Goal: Task Accomplishment & Management: Manage account settings

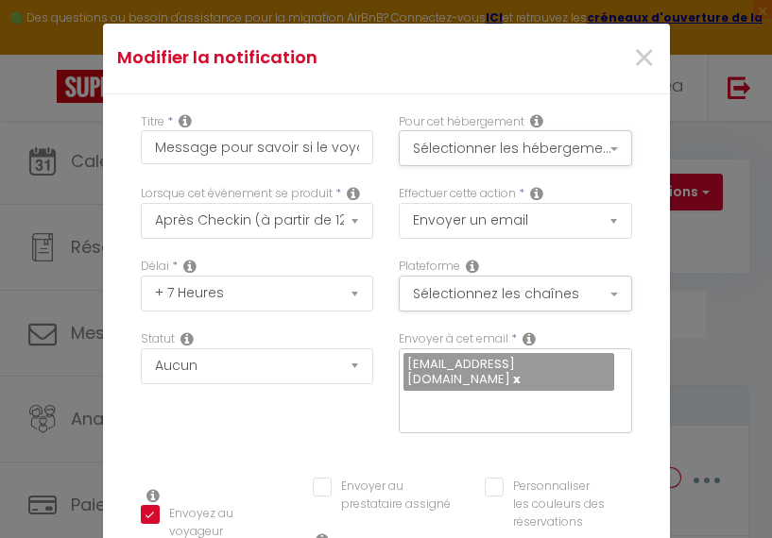
select select "3"
select select "7 Heures"
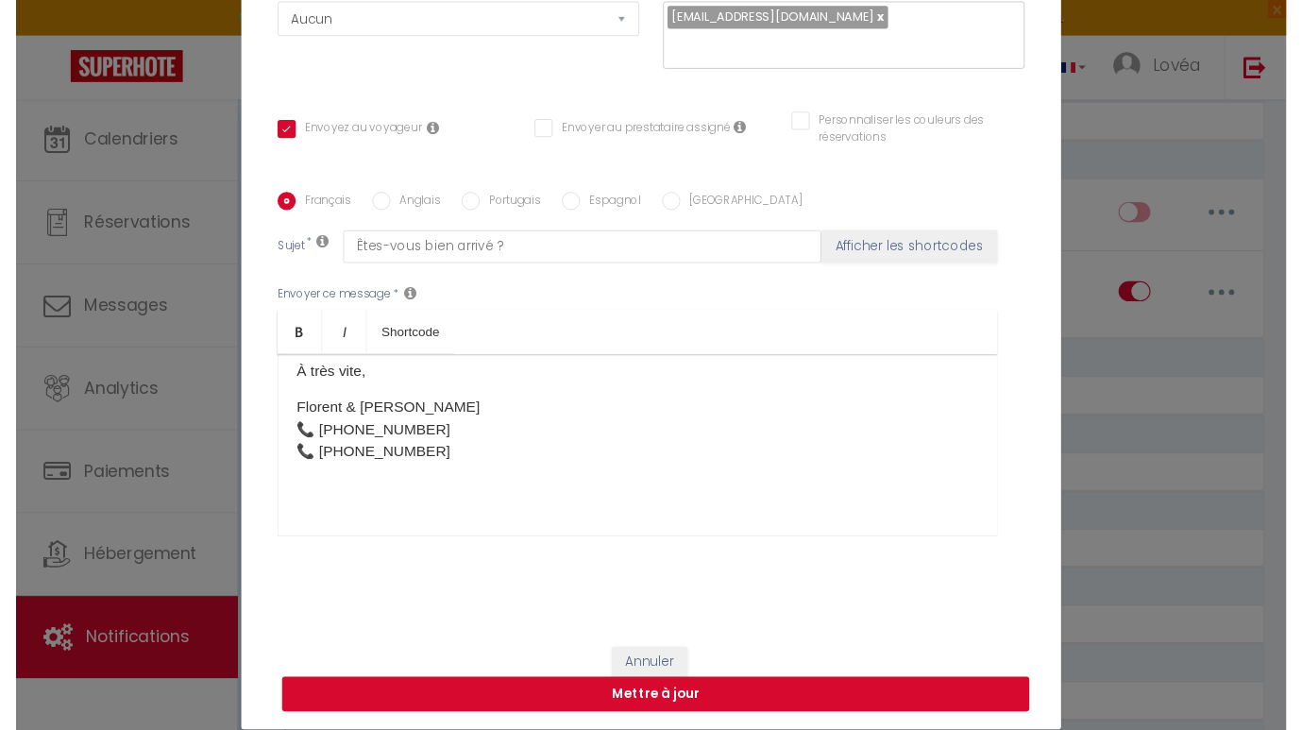
scroll to position [200, 0]
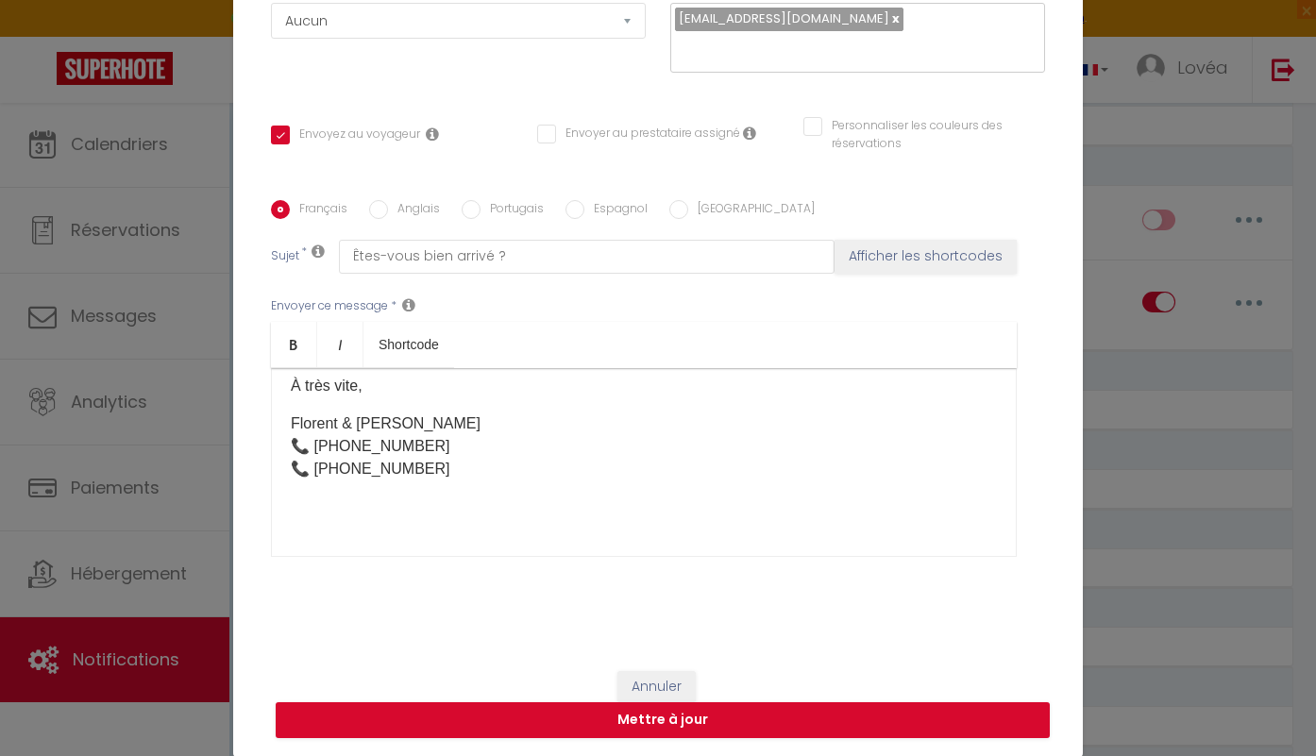
click at [627, 537] on button "Annuler" at bounding box center [657, 687] width 78 height 32
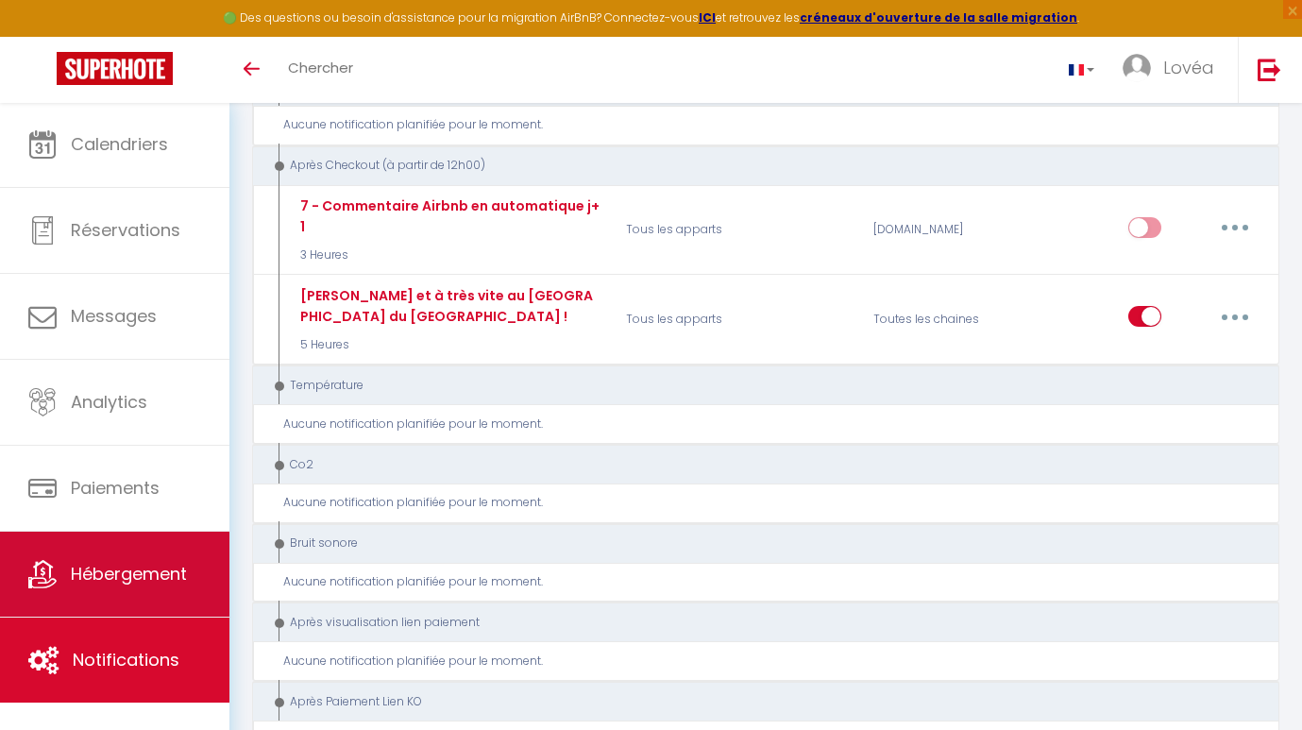
click at [168, 537] on link "Hébergement" at bounding box center [114, 574] width 229 height 85
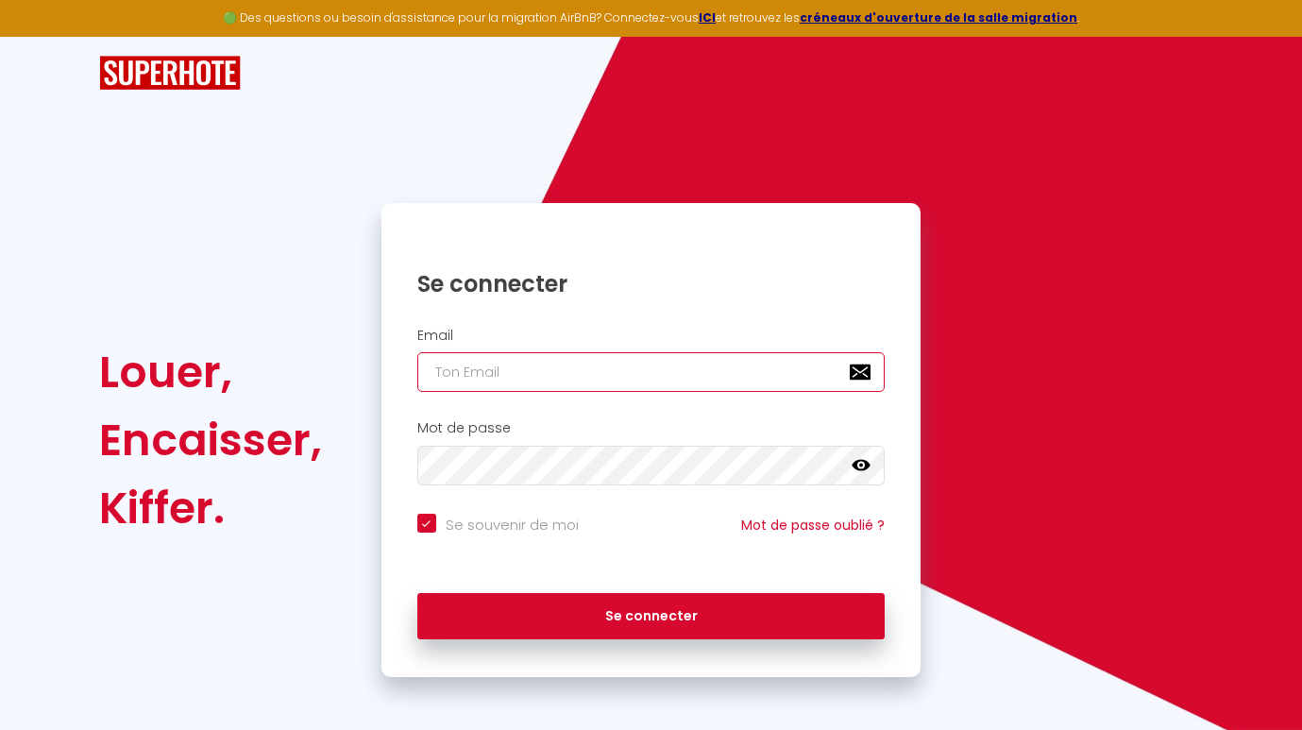
type input "[EMAIL_ADDRESS][DOMAIN_NAME]"
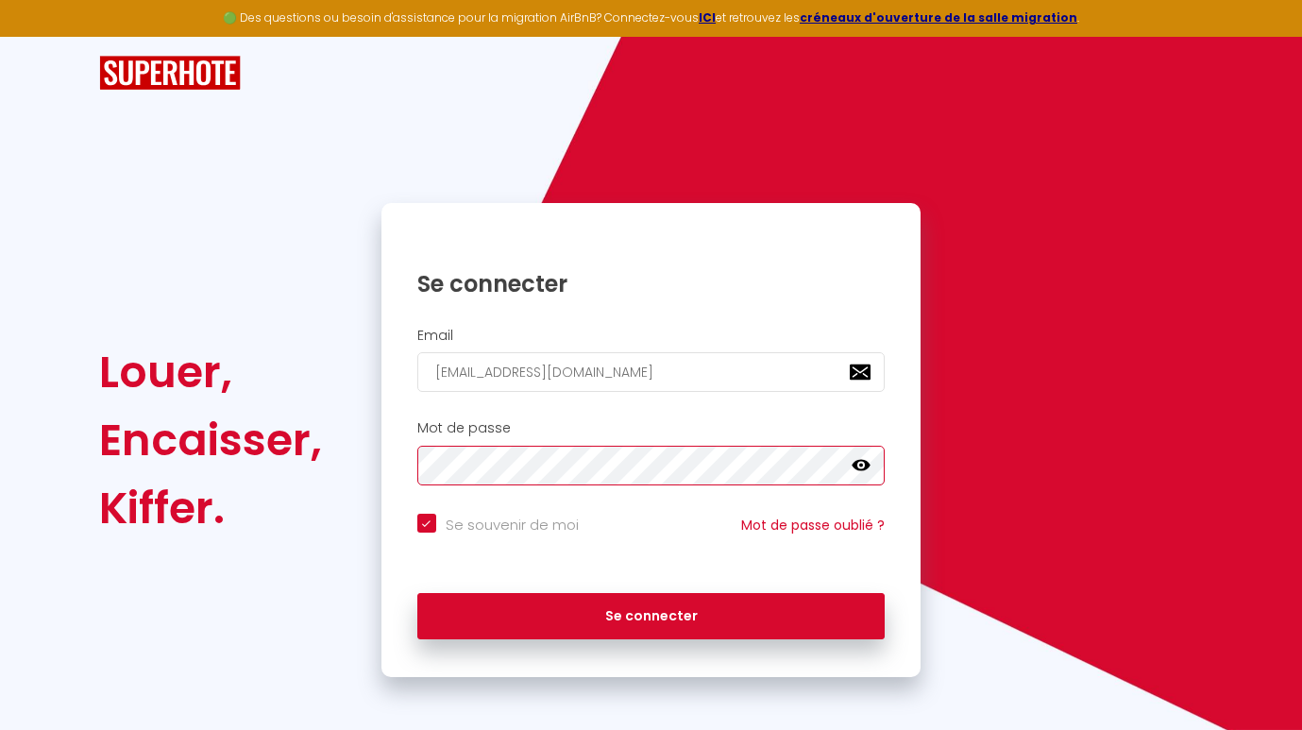
click at [651, 537] on button "Se connecter" at bounding box center [651, 616] width 468 height 47
checkbox input "true"
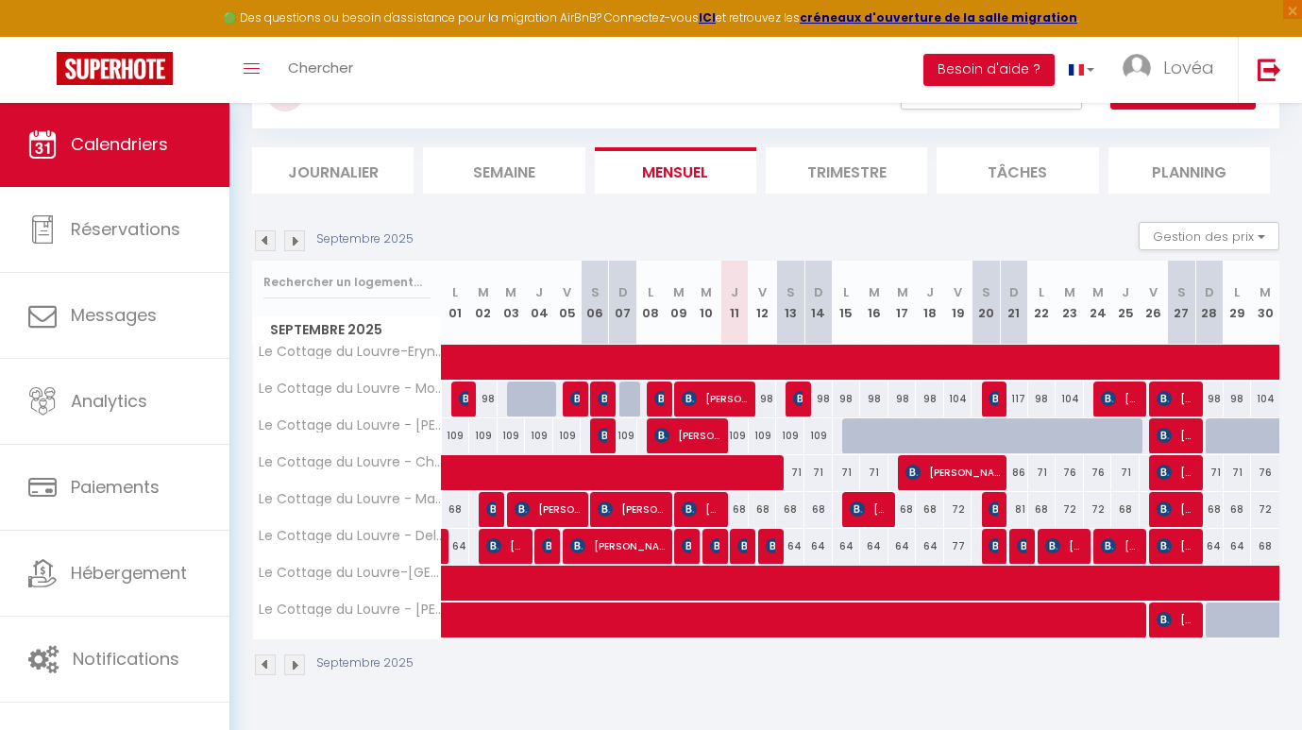
scroll to position [93, 0]
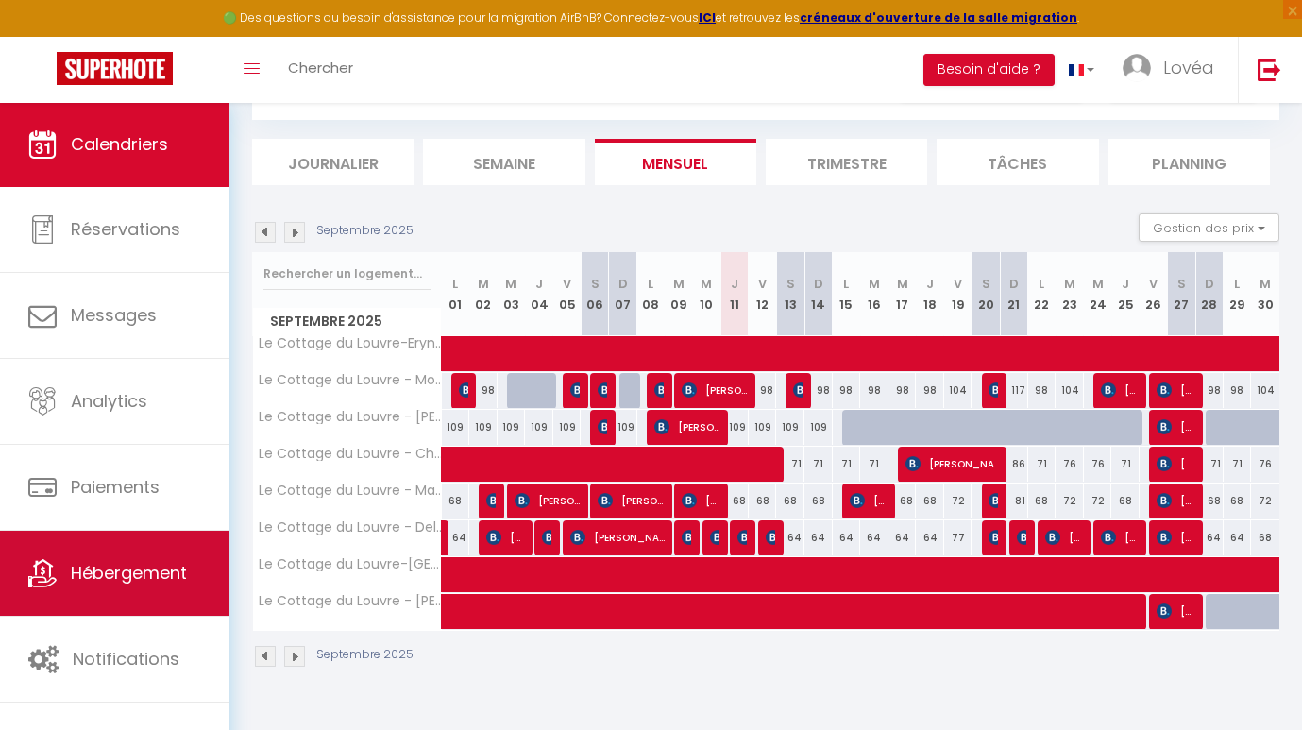
click at [166, 537] on link "Hébergement" at bounding box center [114, 573] width 229 height 85
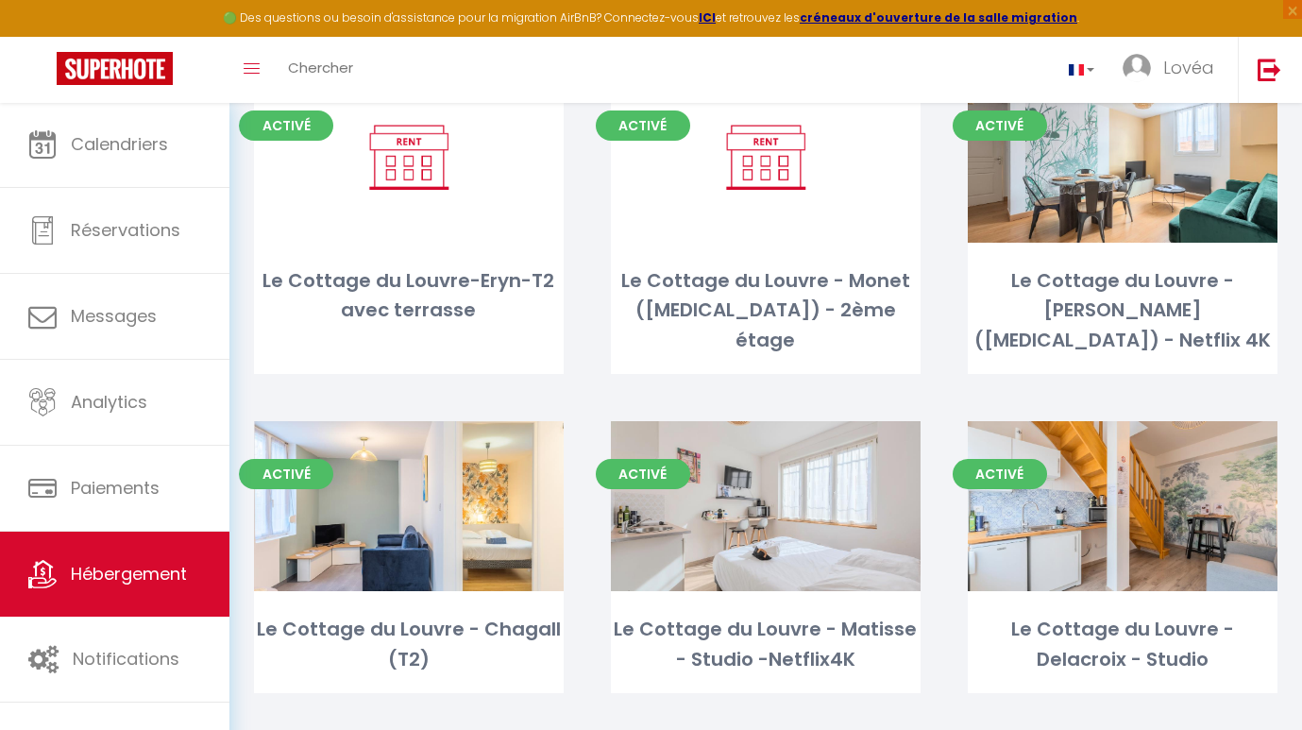
scroll to position [220, 0]
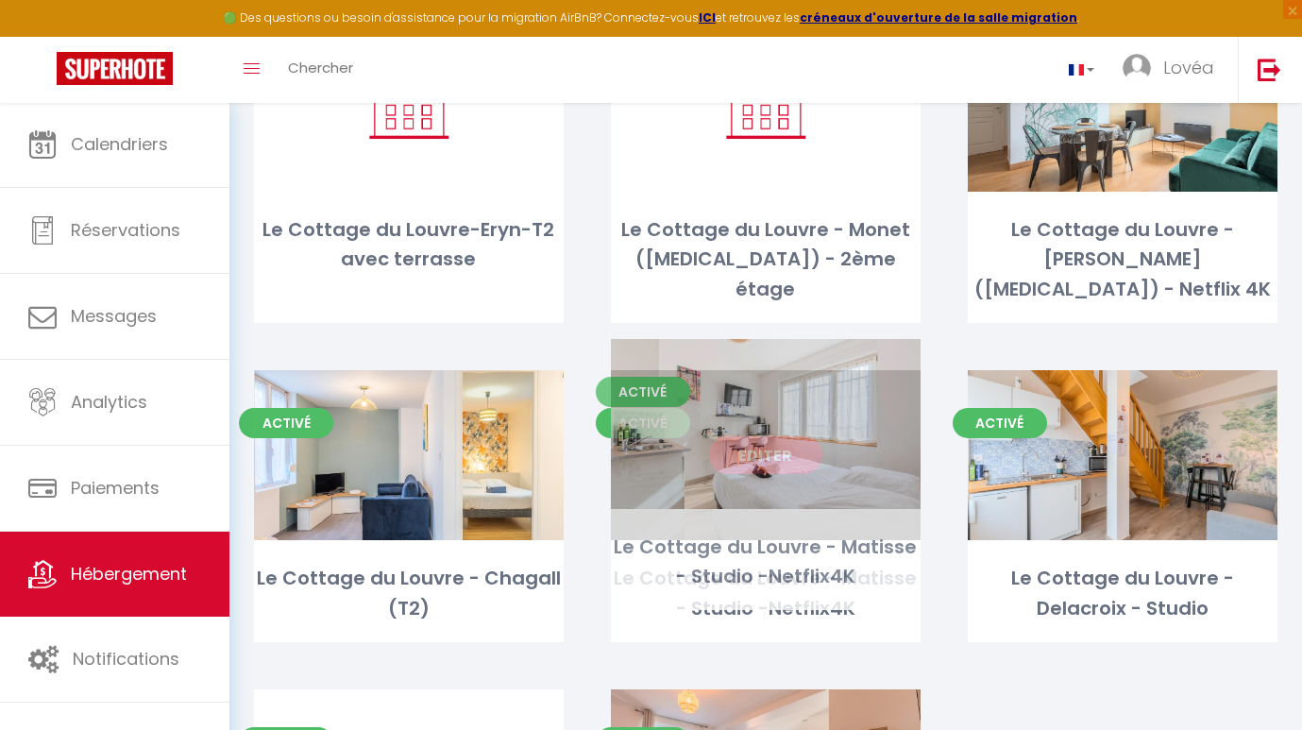
click at [771, 461] on div "Editer" at bounding box center [766, 455] width 310 height 170
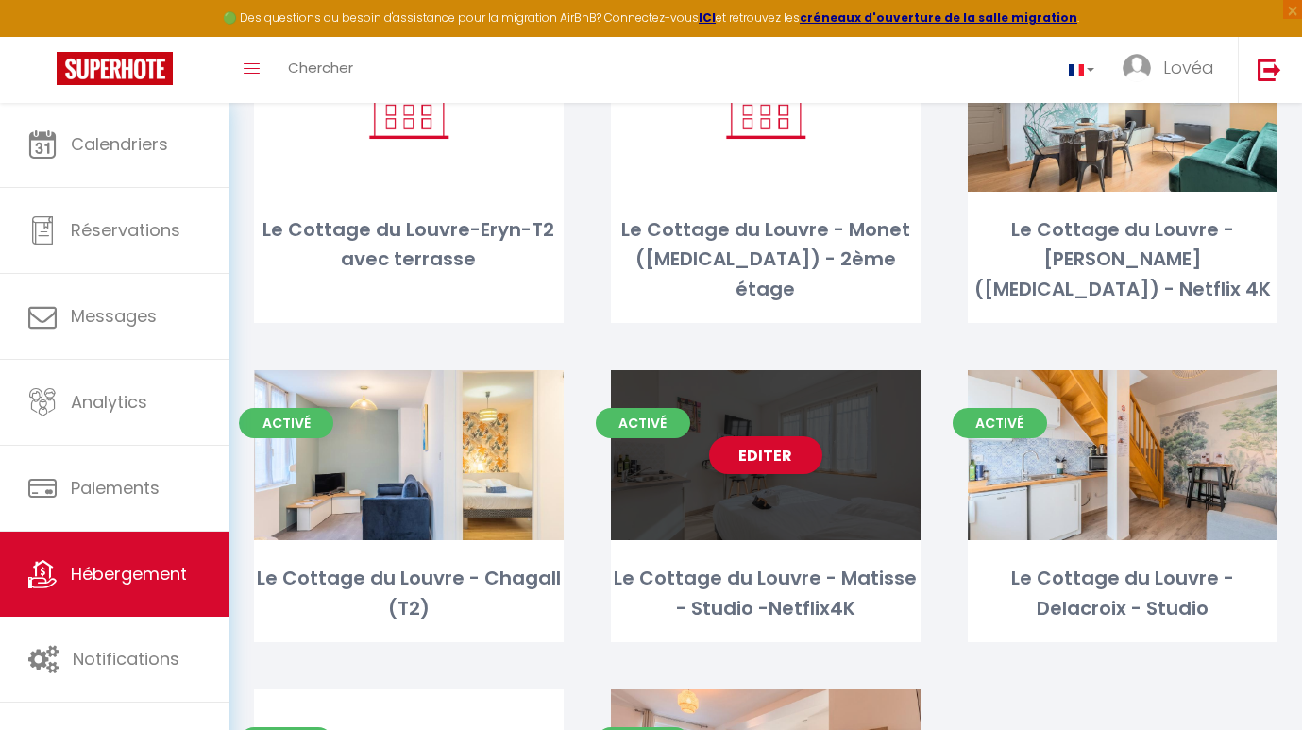
click at [771, 503] on div "Editer" at bounding box center [766, 455] width 310 height 170
click at [771, 441] on link "Editer" at bounding box center [765, 455] width 113 height 38
select select "3"
select select "2"
select select "1"
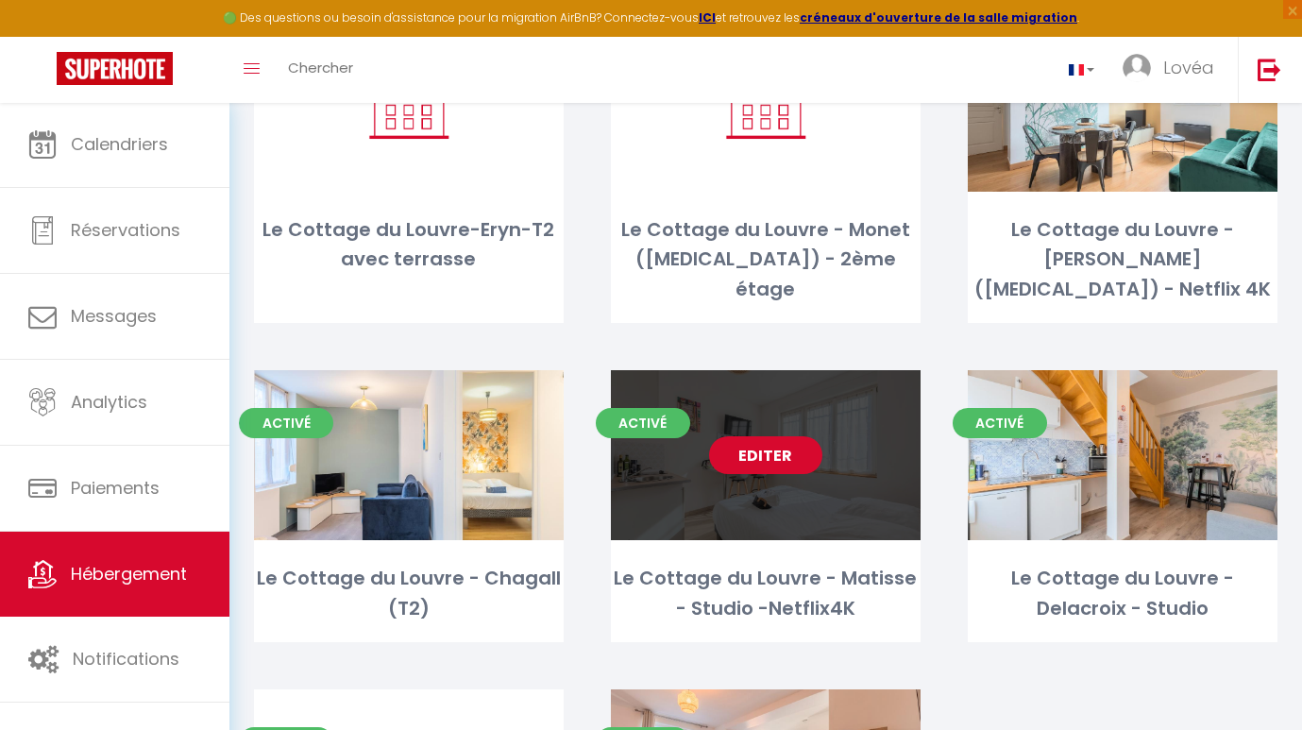
select select "1"
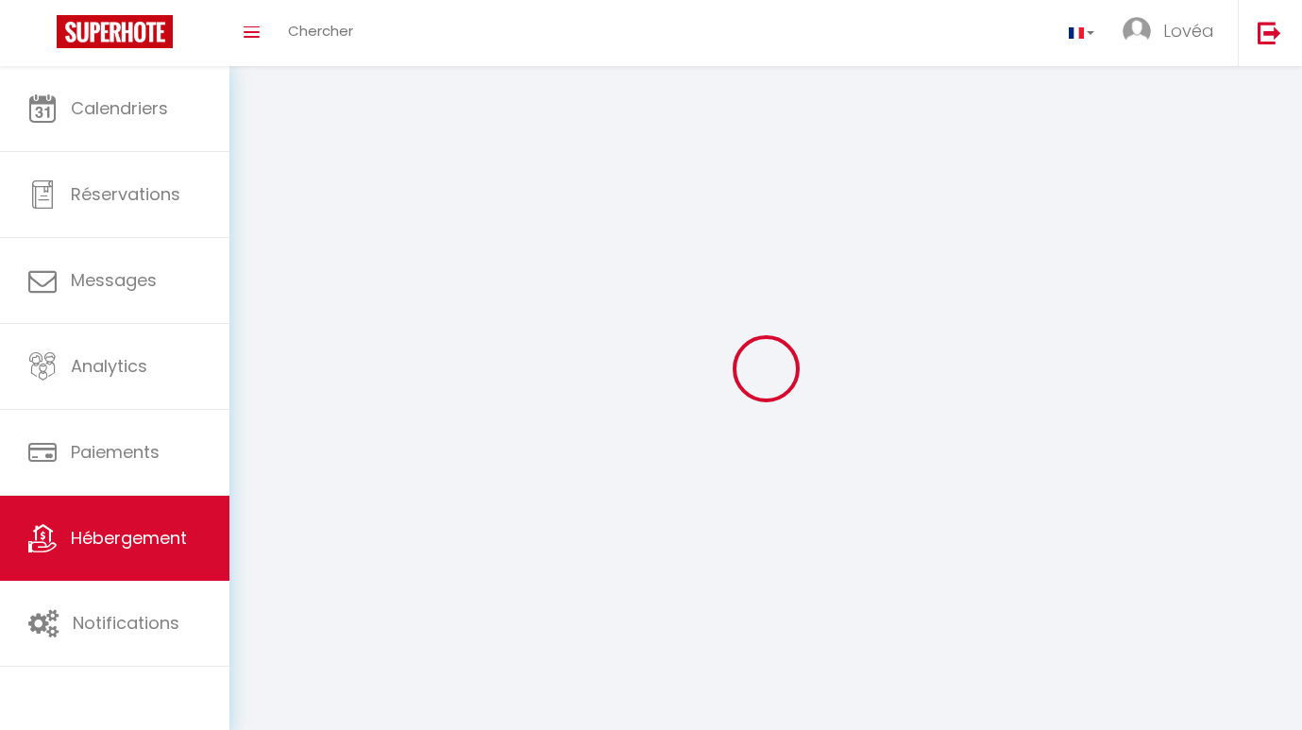
select select
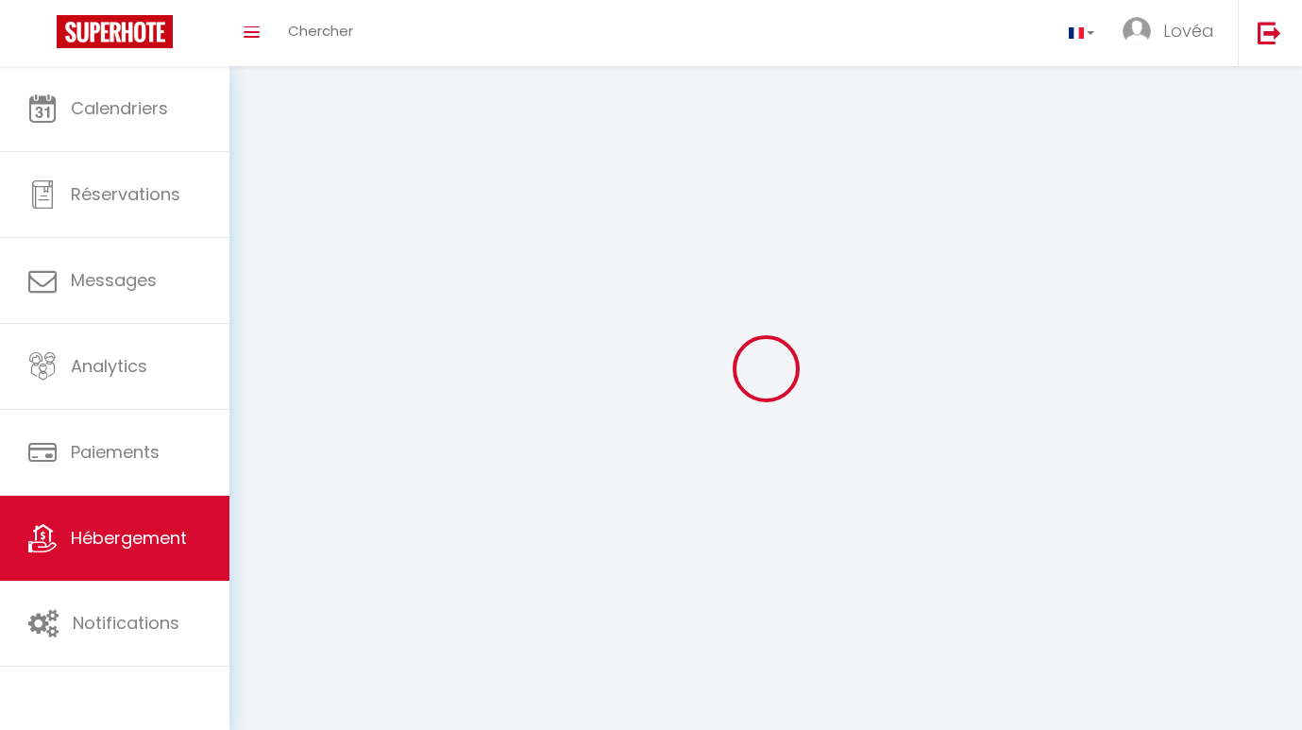
select select
checkbox input "false"
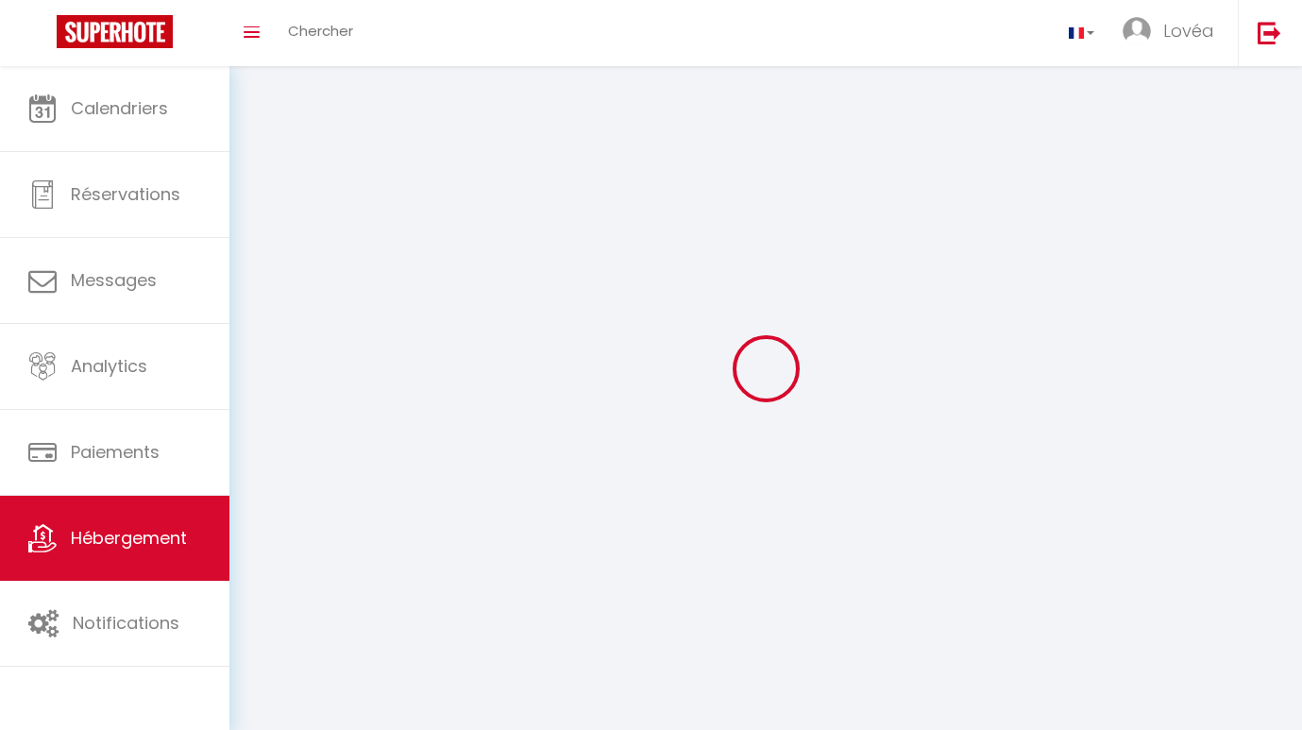
checkbox input "false"
select select
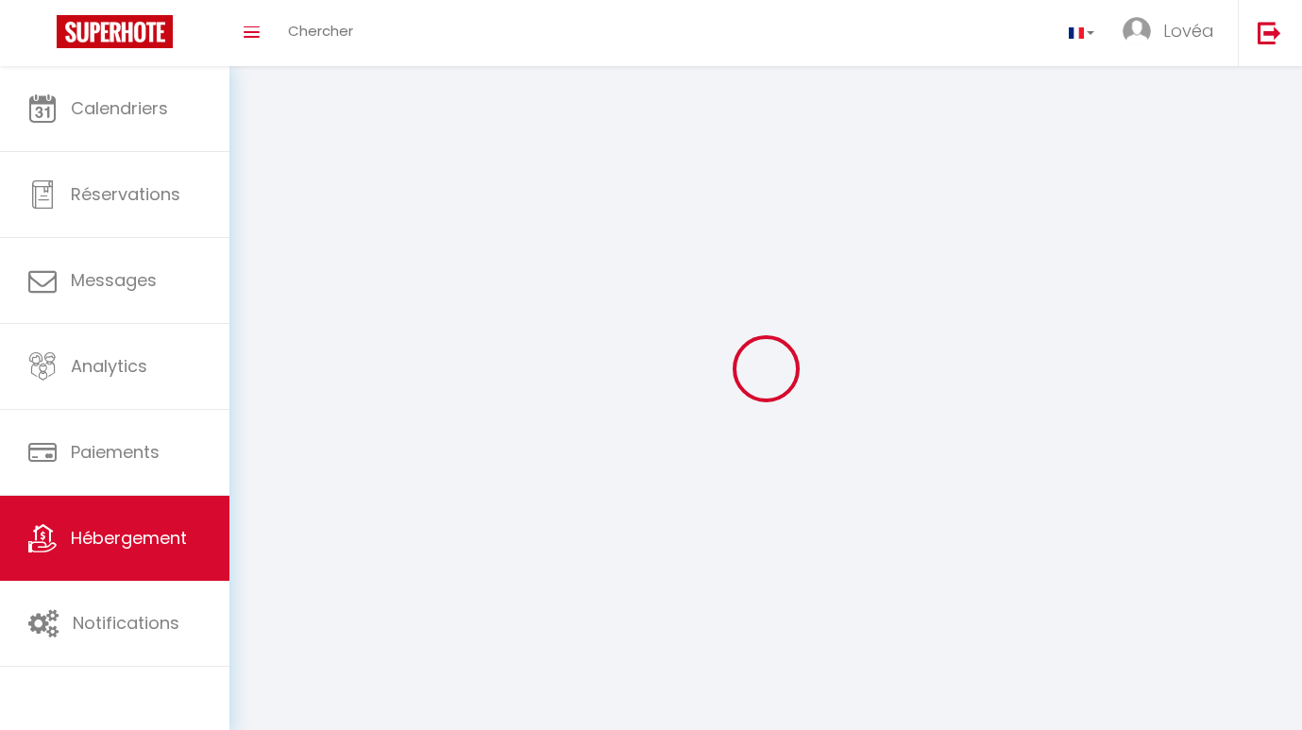
select select
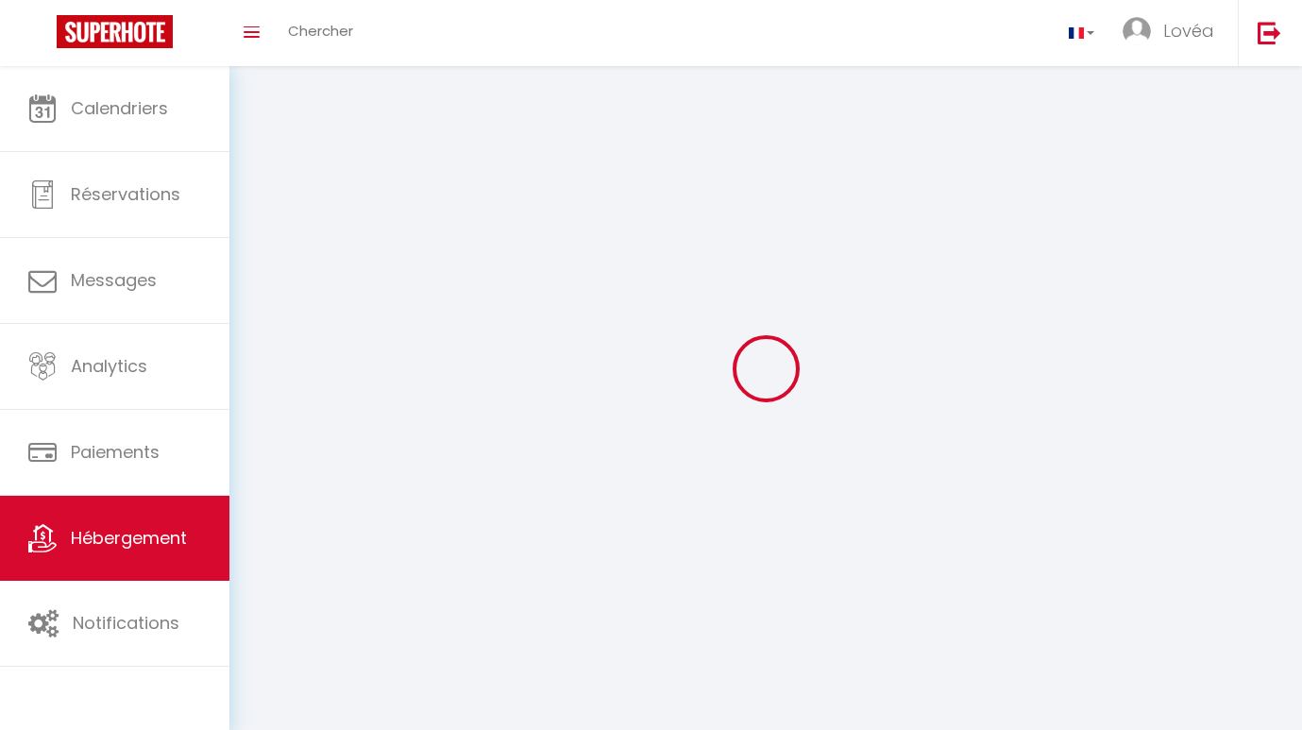
select select
checkbox input "false"
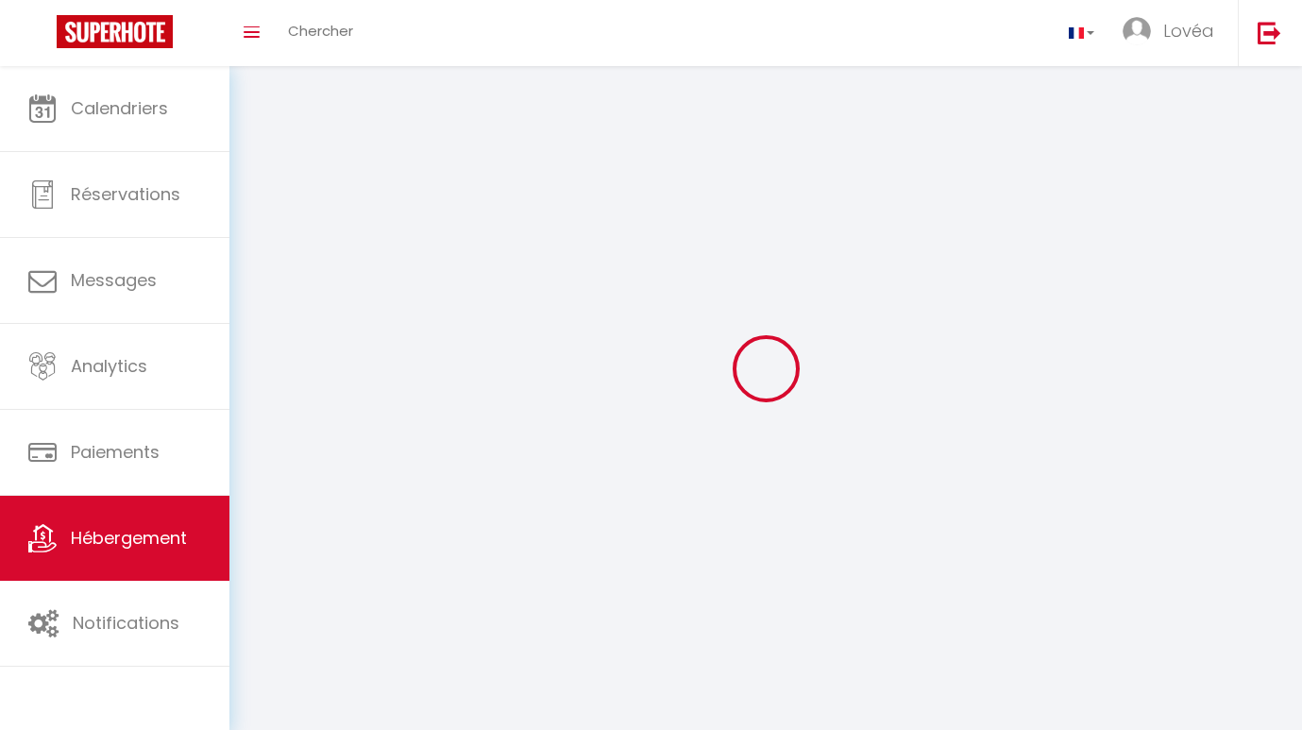
select select
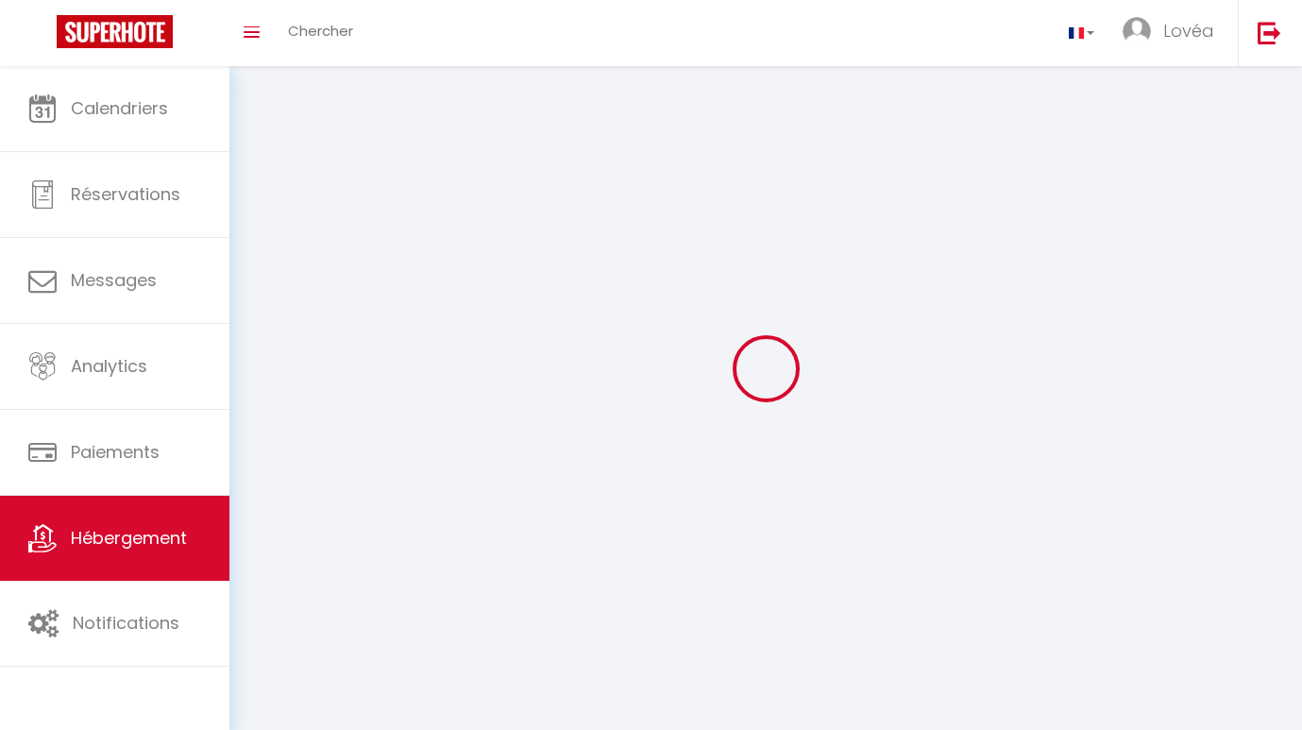
select select
checkbox input "false"
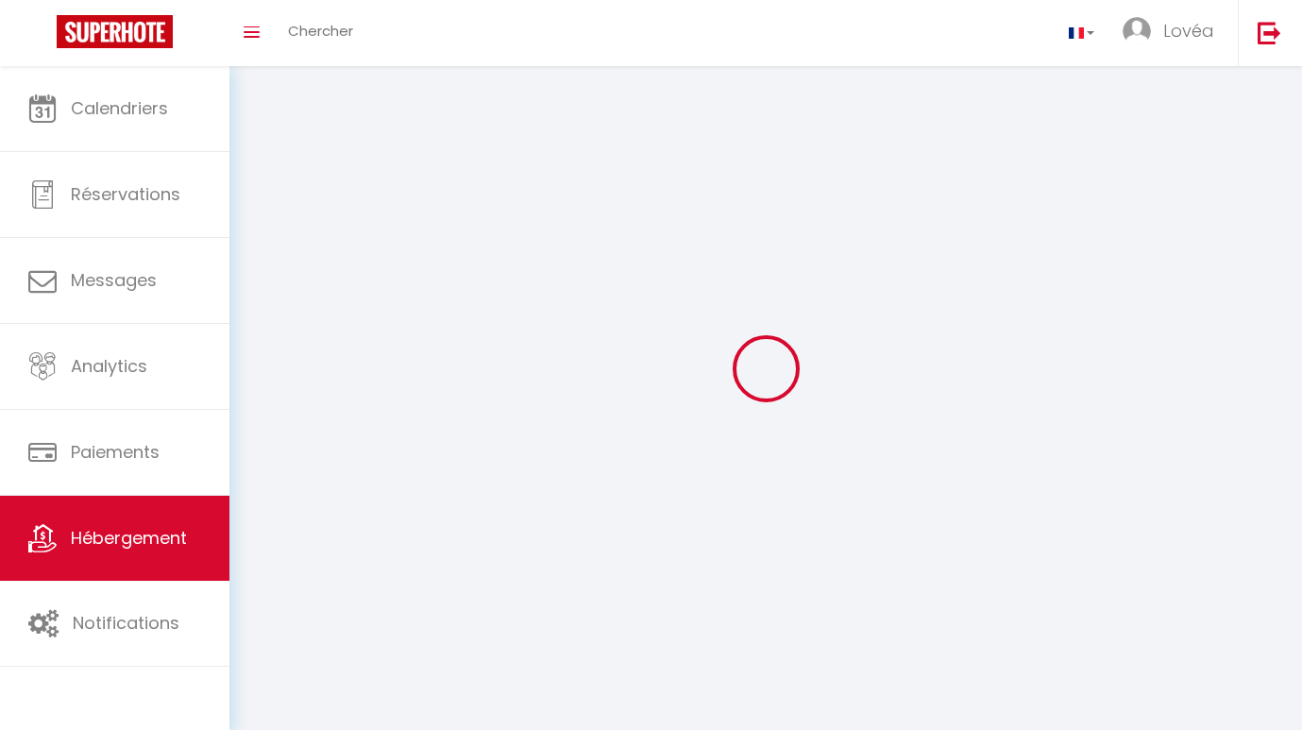
checkbox input "false"
select select
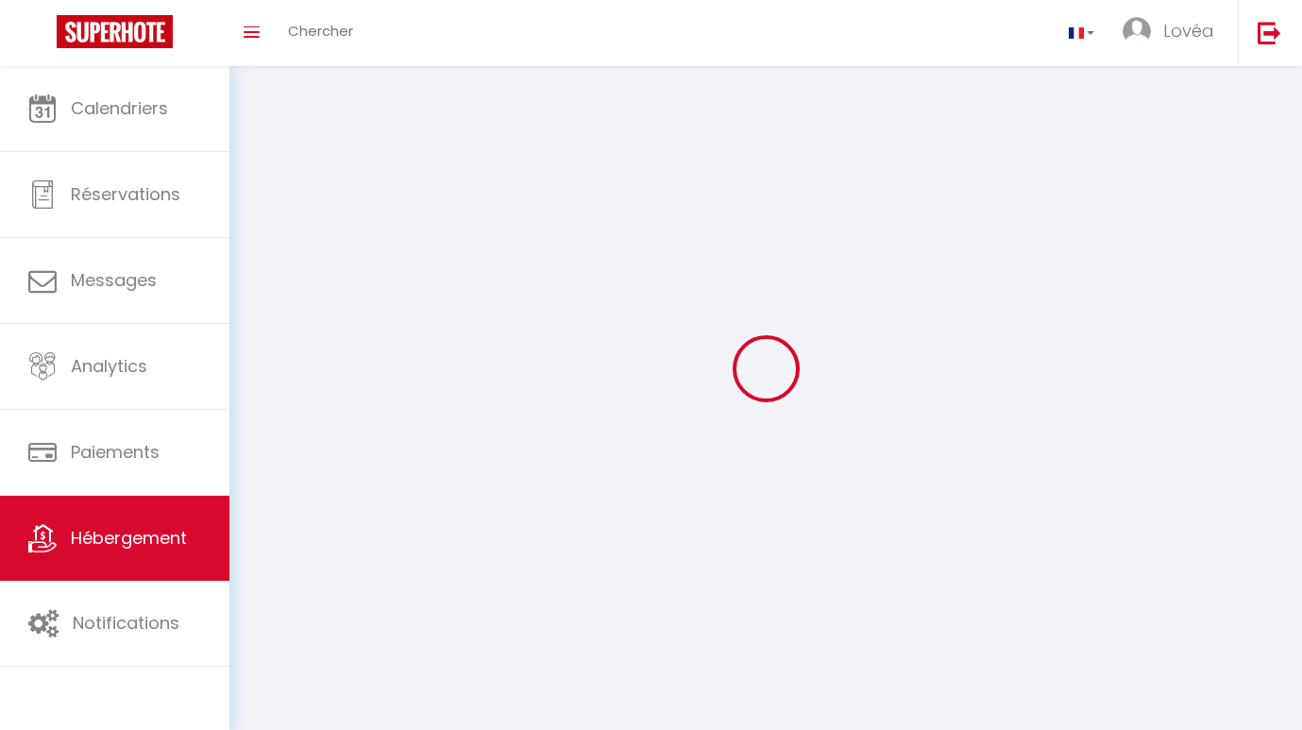
select select
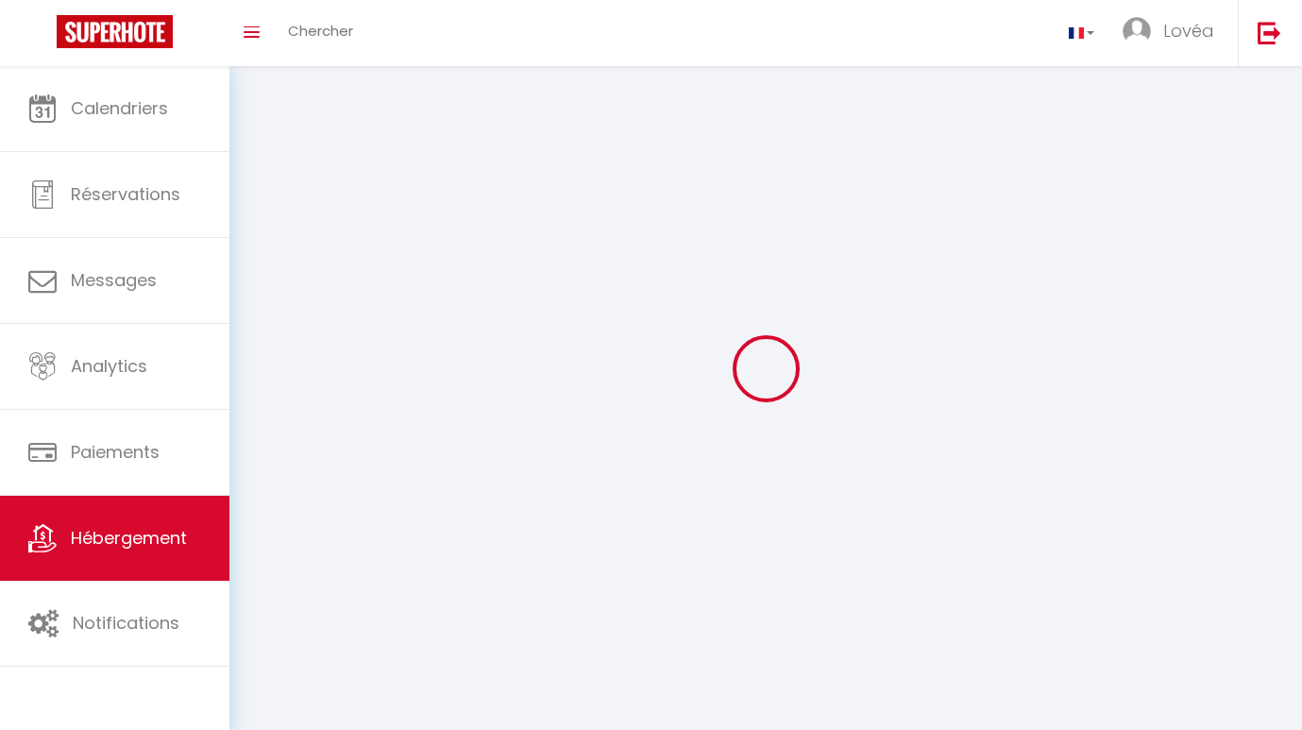
select select
checkbox input "false"
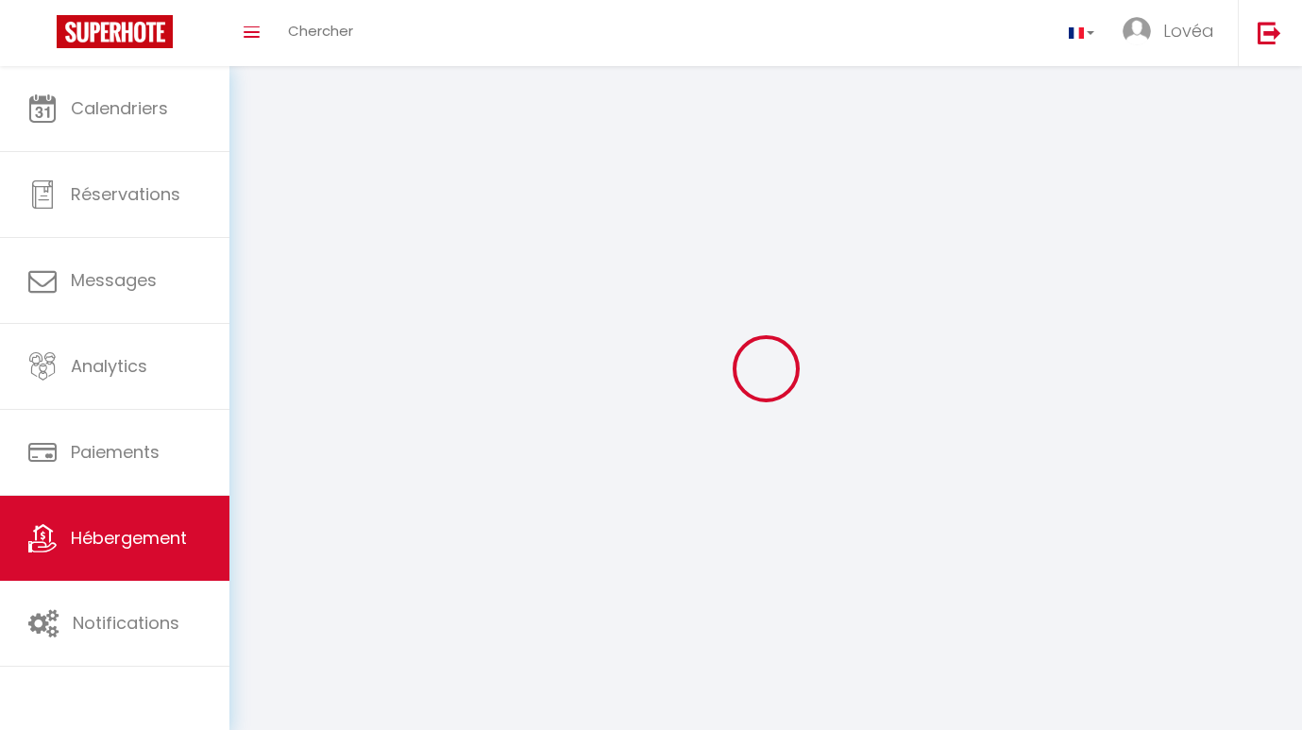
select select
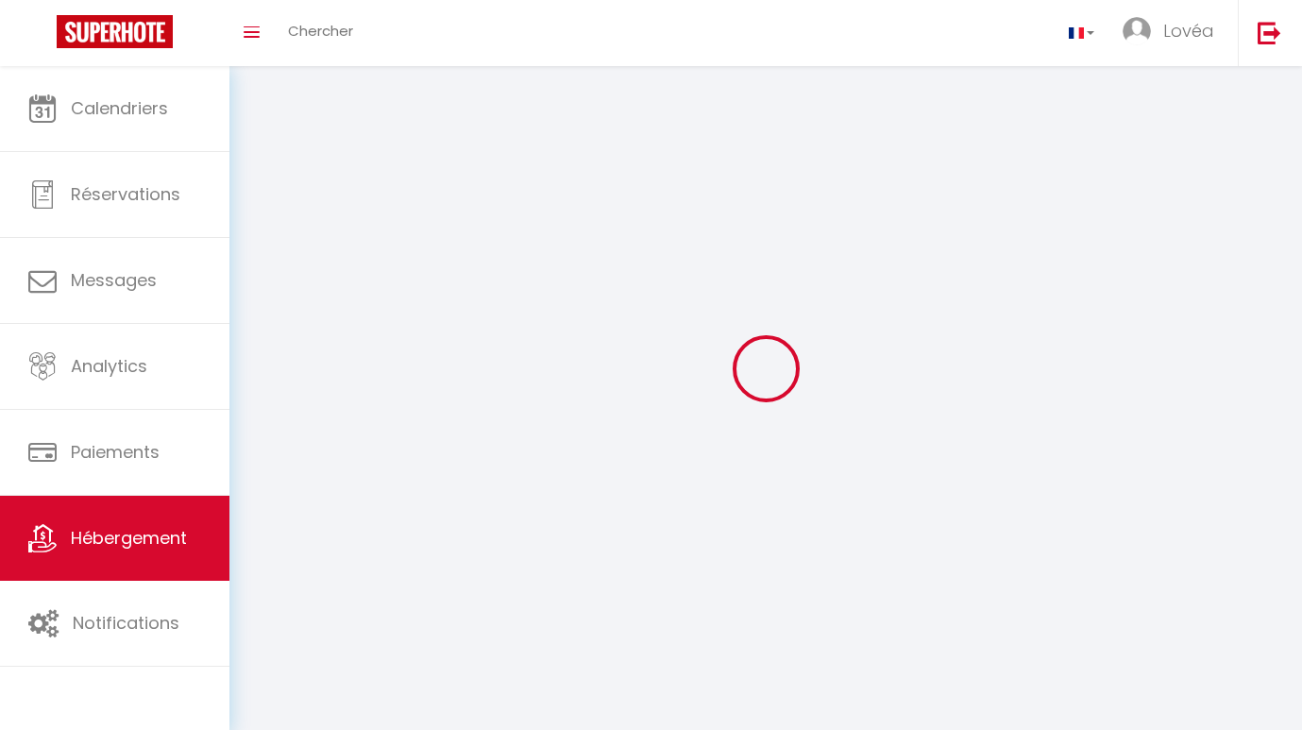
select select
checkbox input "false"
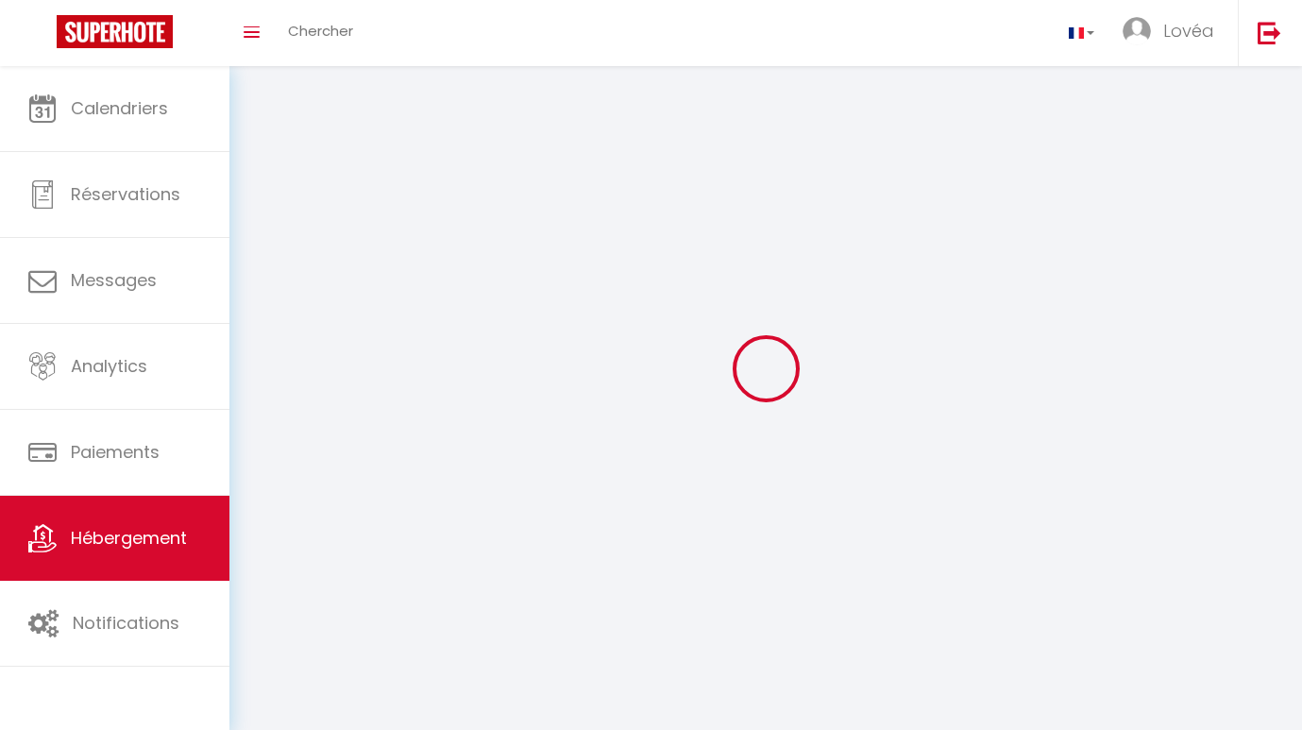
checkbox input "false"
select select
select select "28"
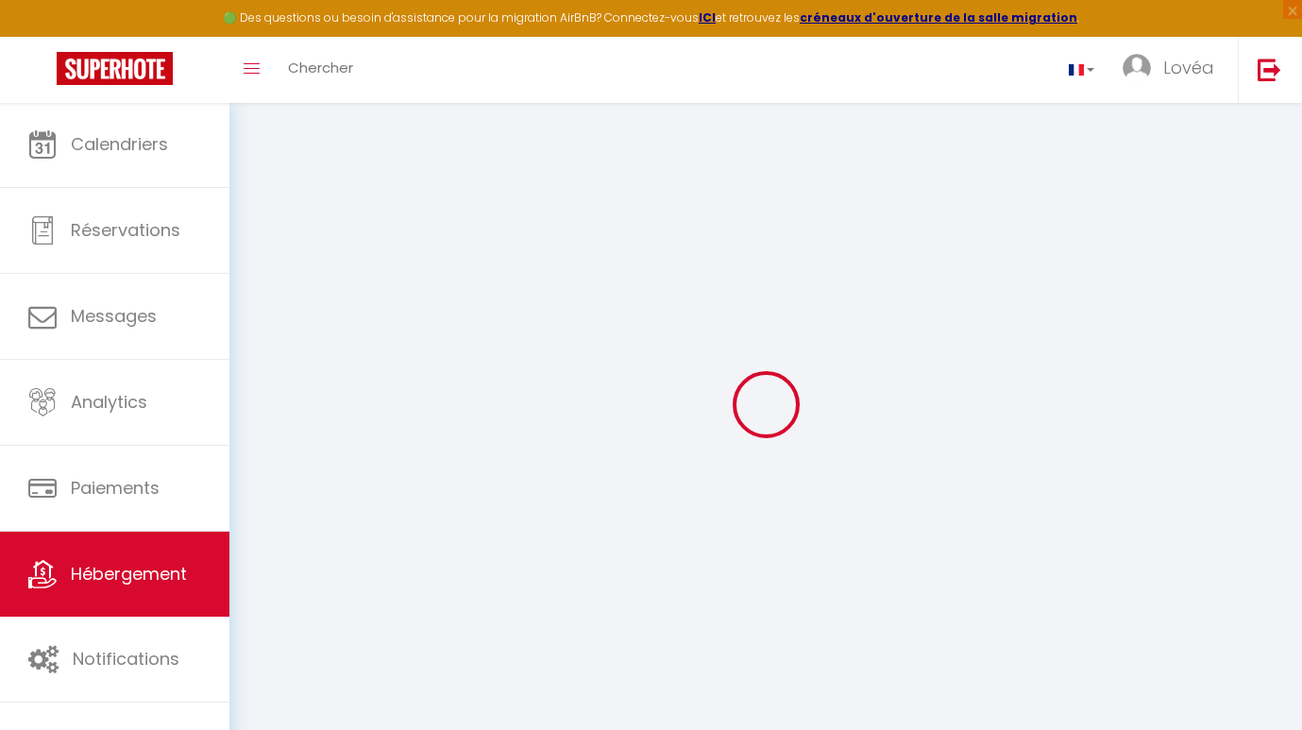
select select
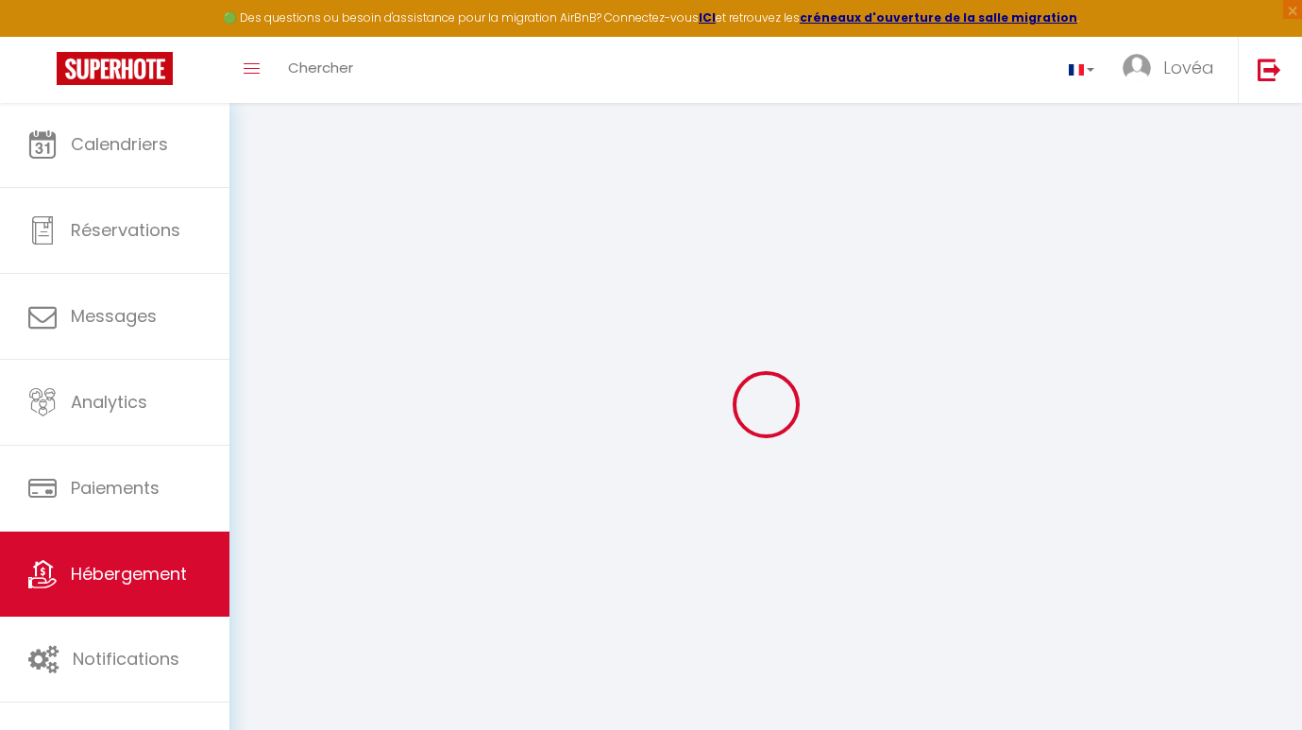
select select
checkbox input "false"
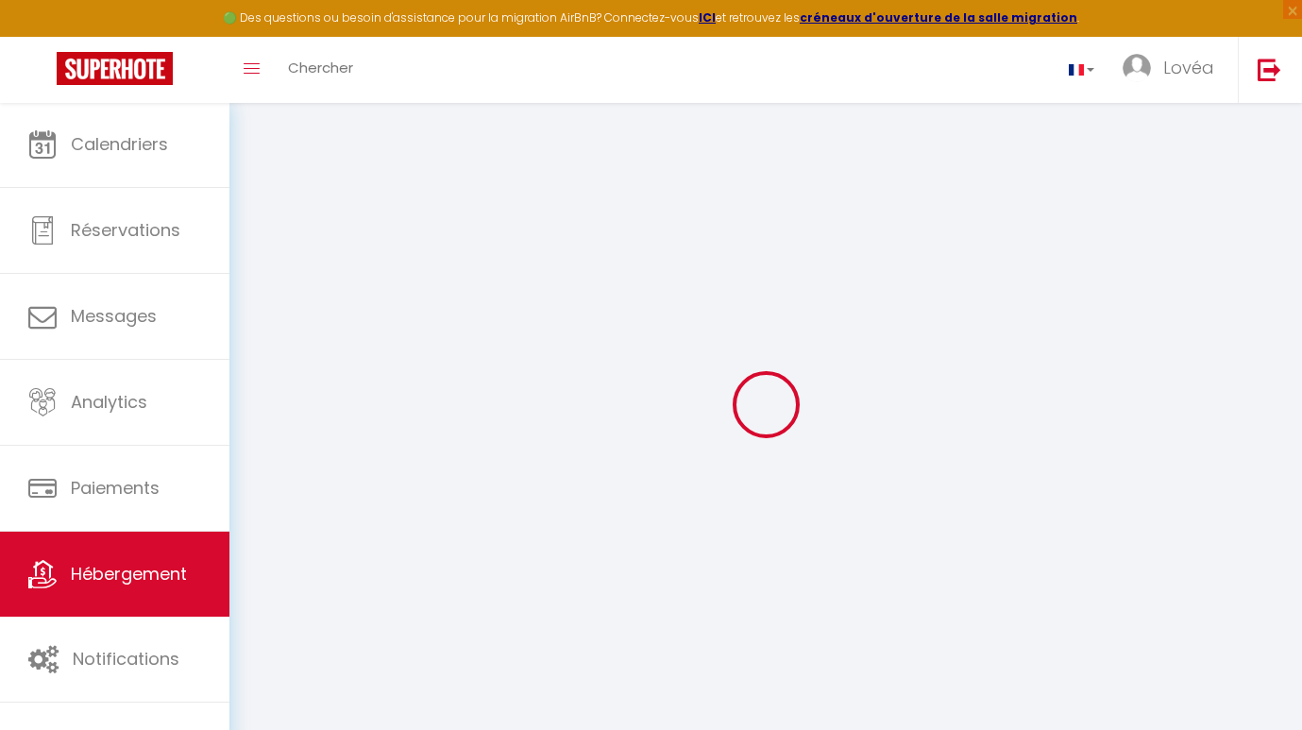
select select
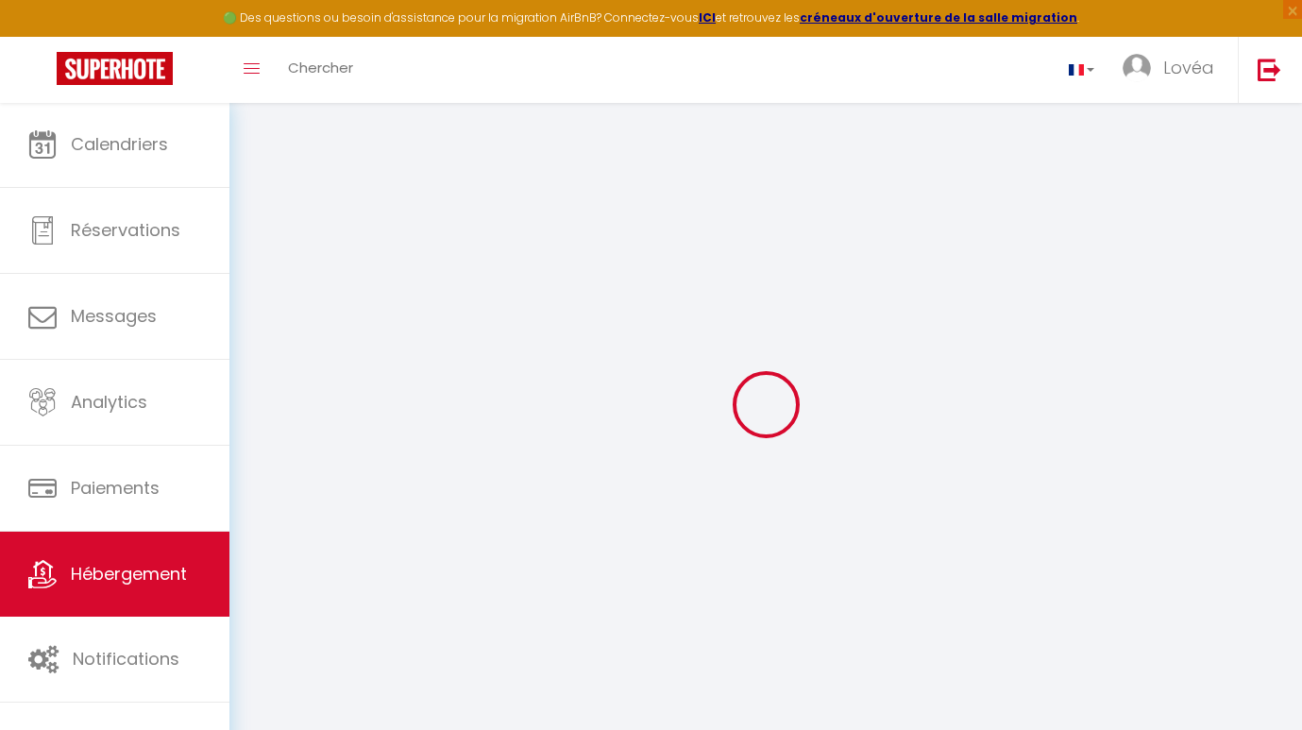
select select
checkbox input "false"
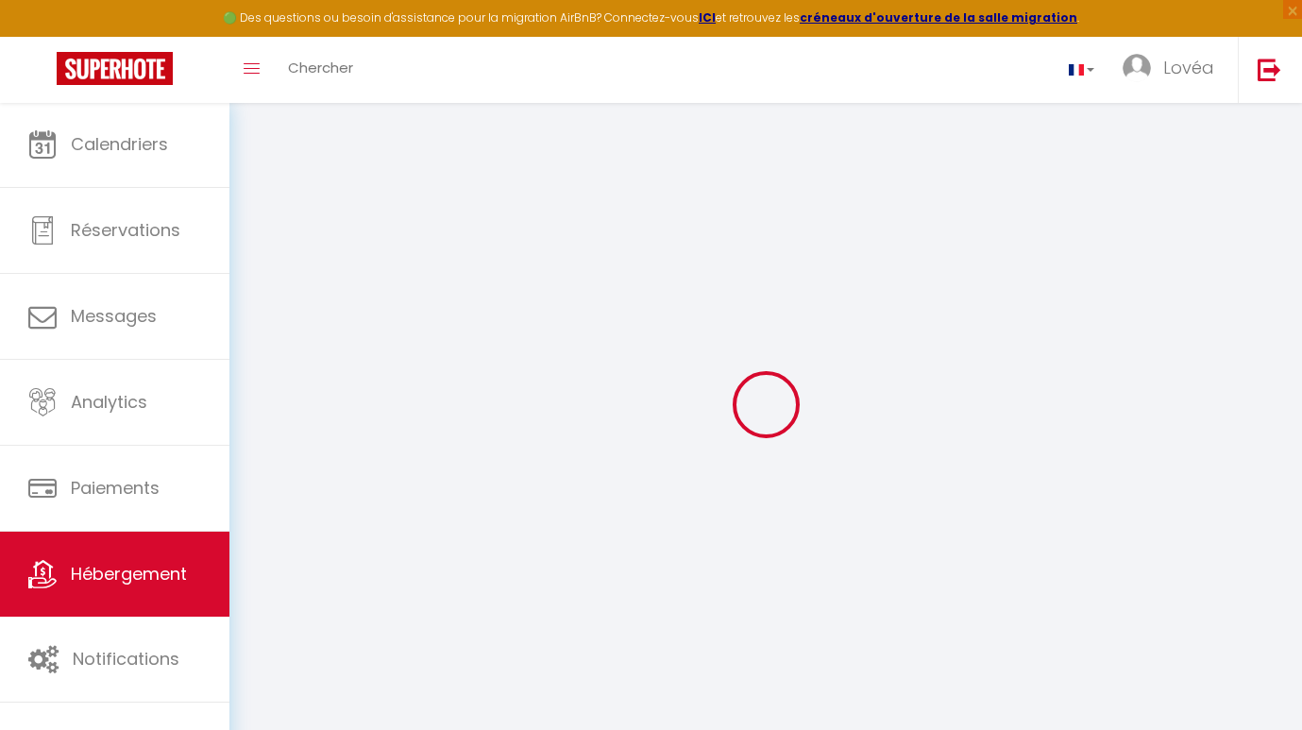
checkbox input "false"
select select
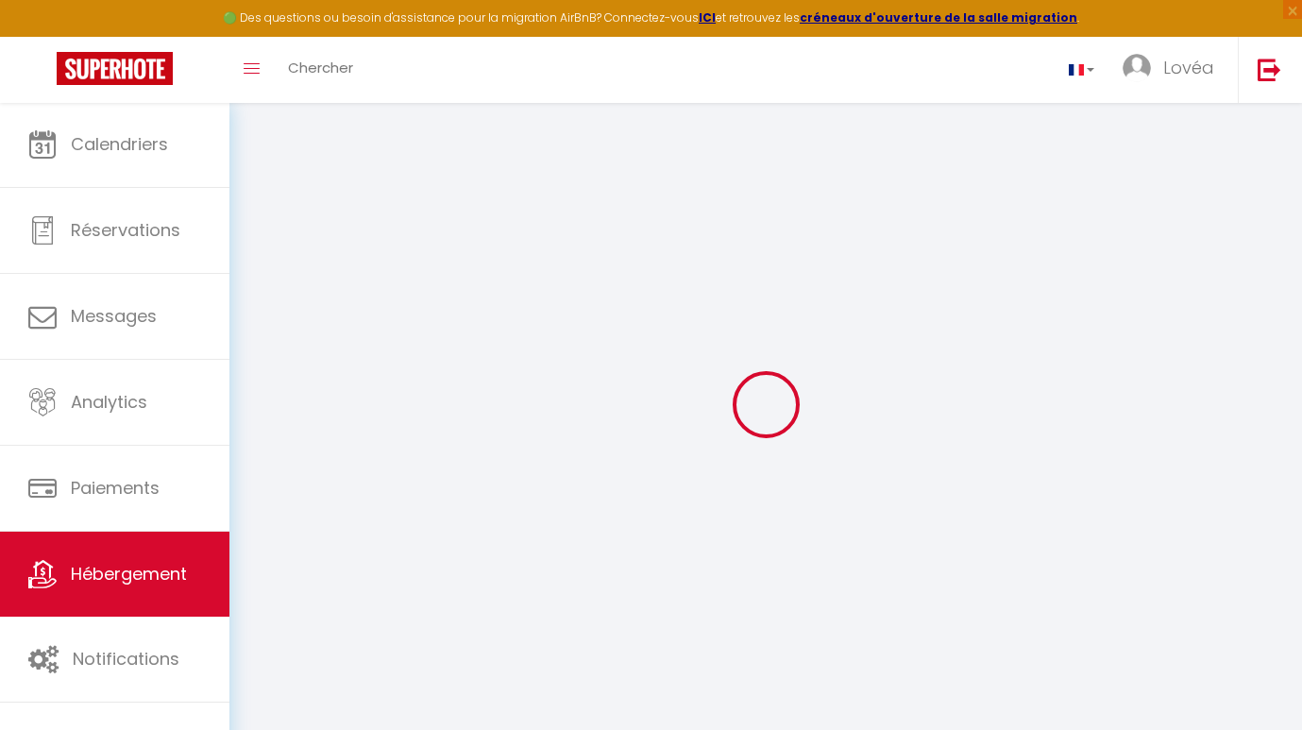
select select
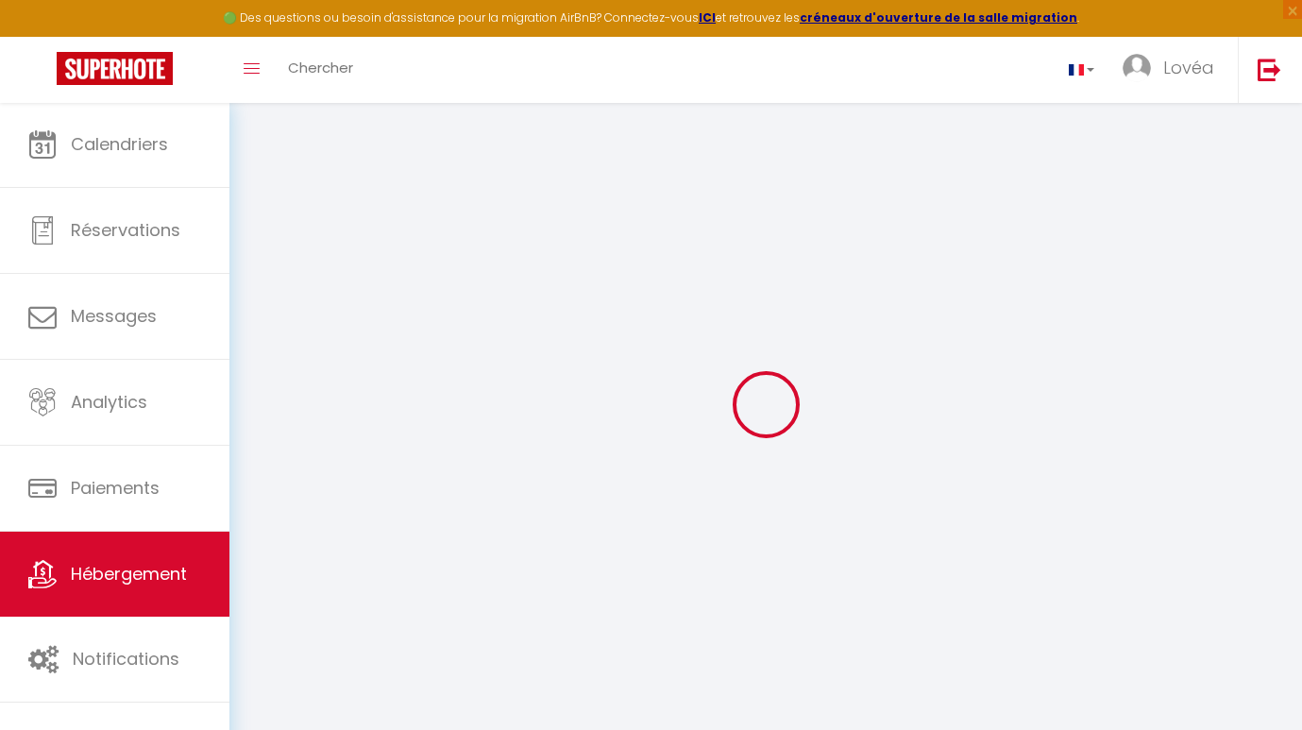
checkbox input "false"
select select
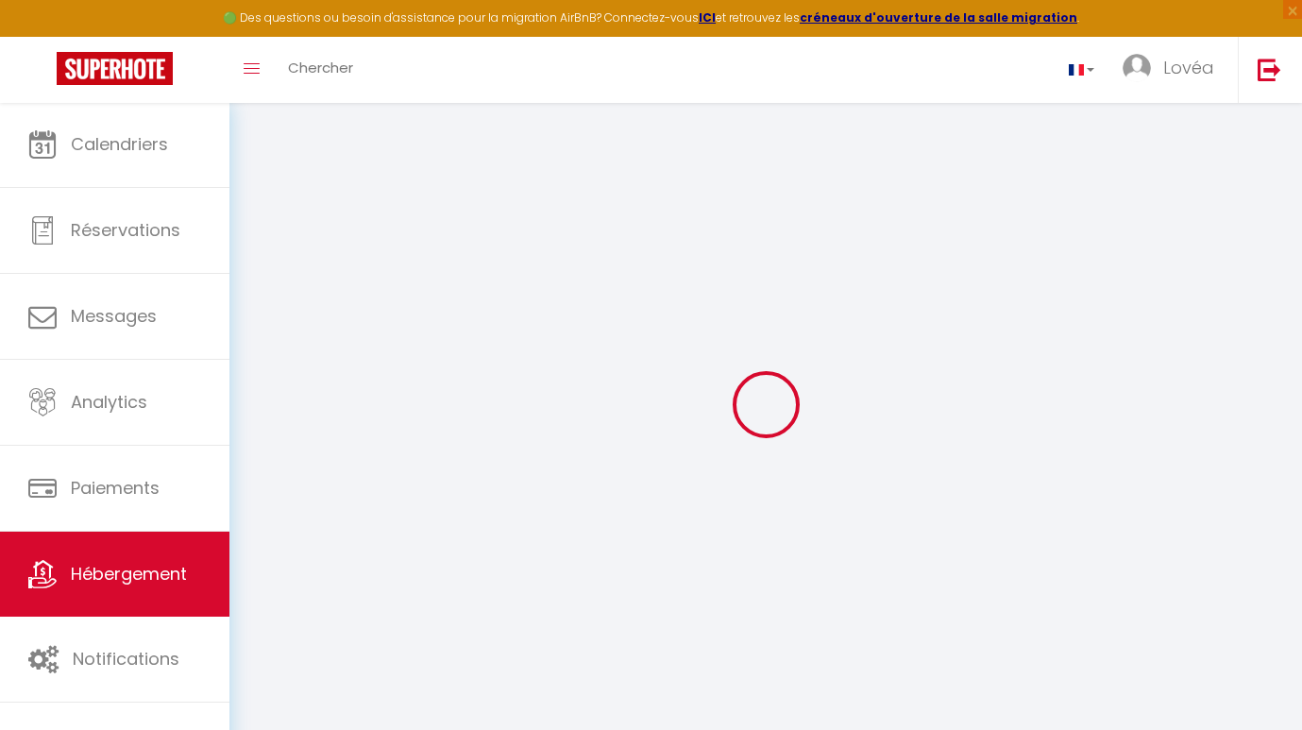
select select
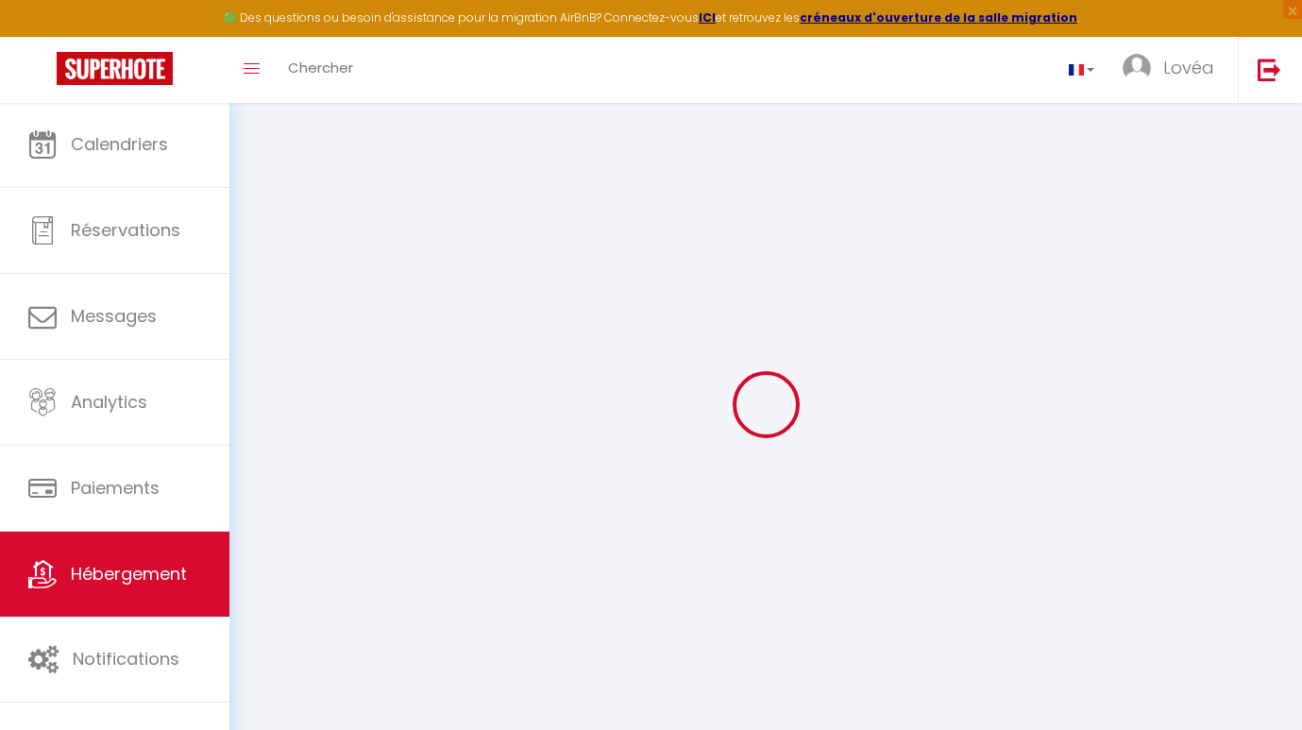
select select
checkbox input "false"
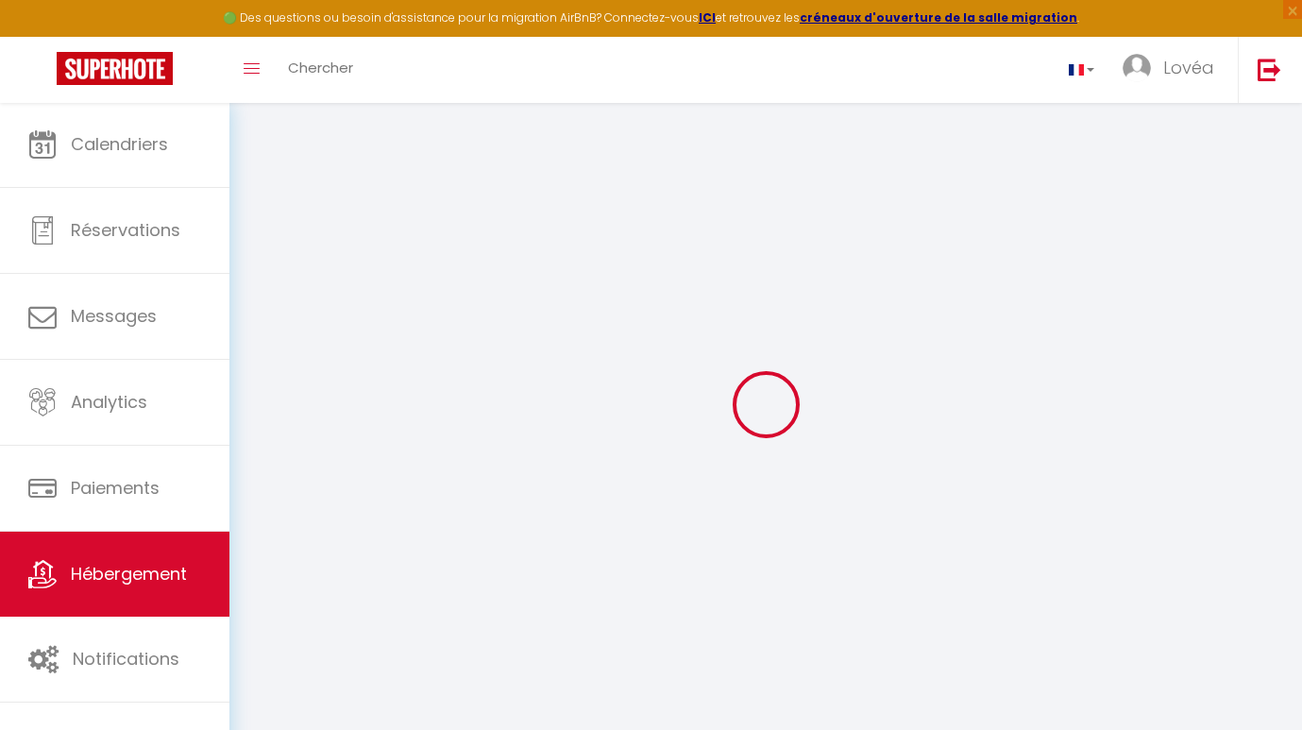
checkbox input "false"
select select
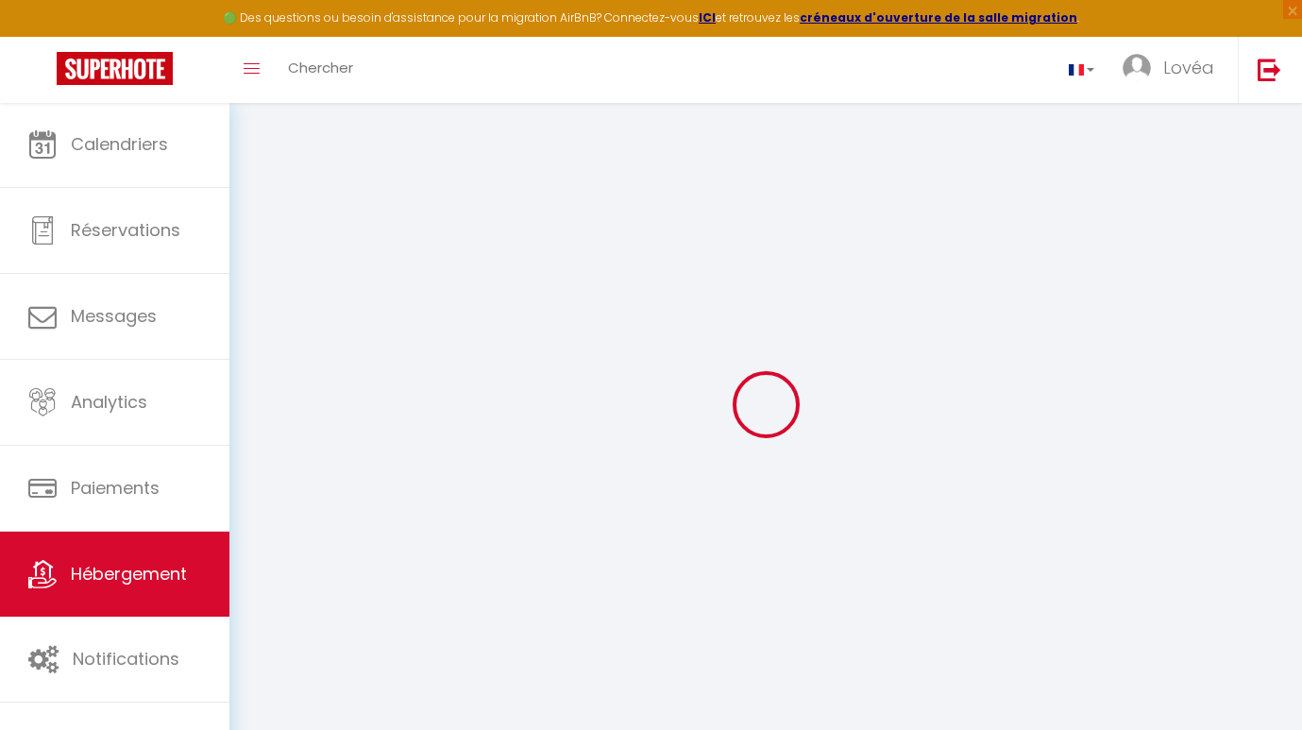
select select
checkbox input "false"
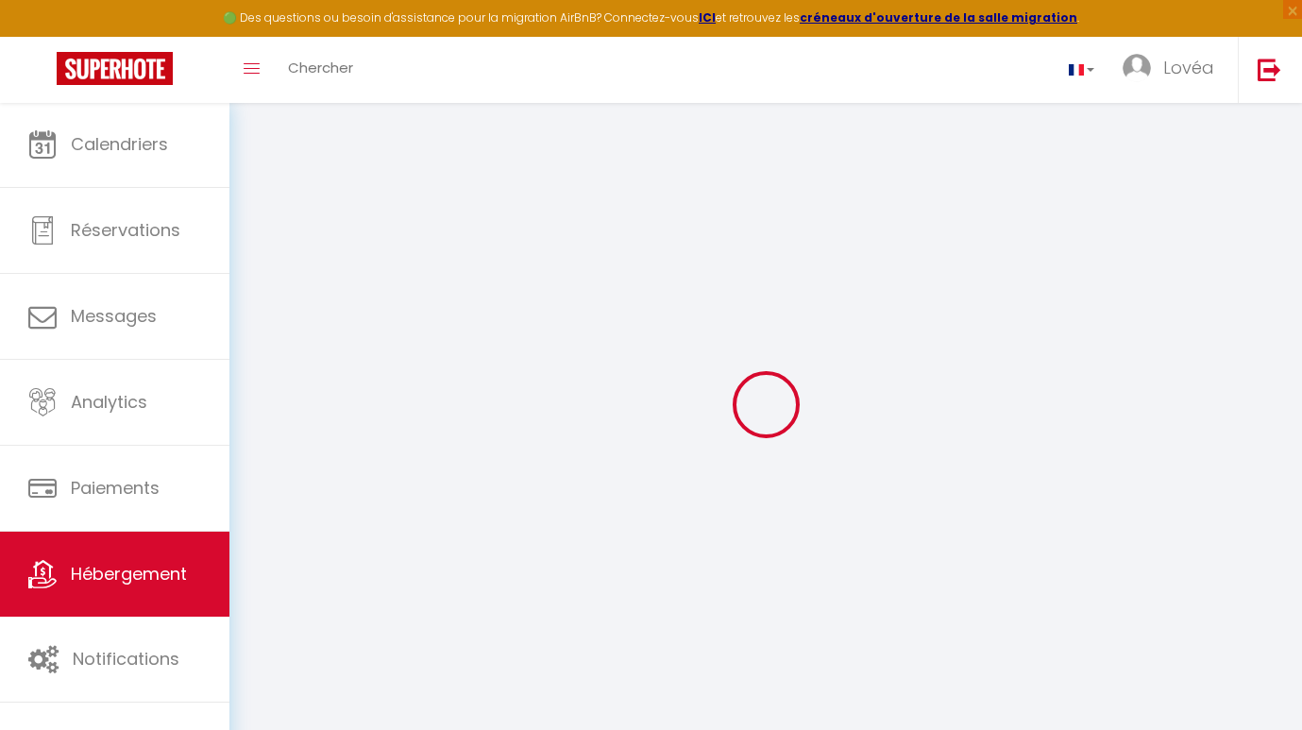
checkbox input "false"
select select
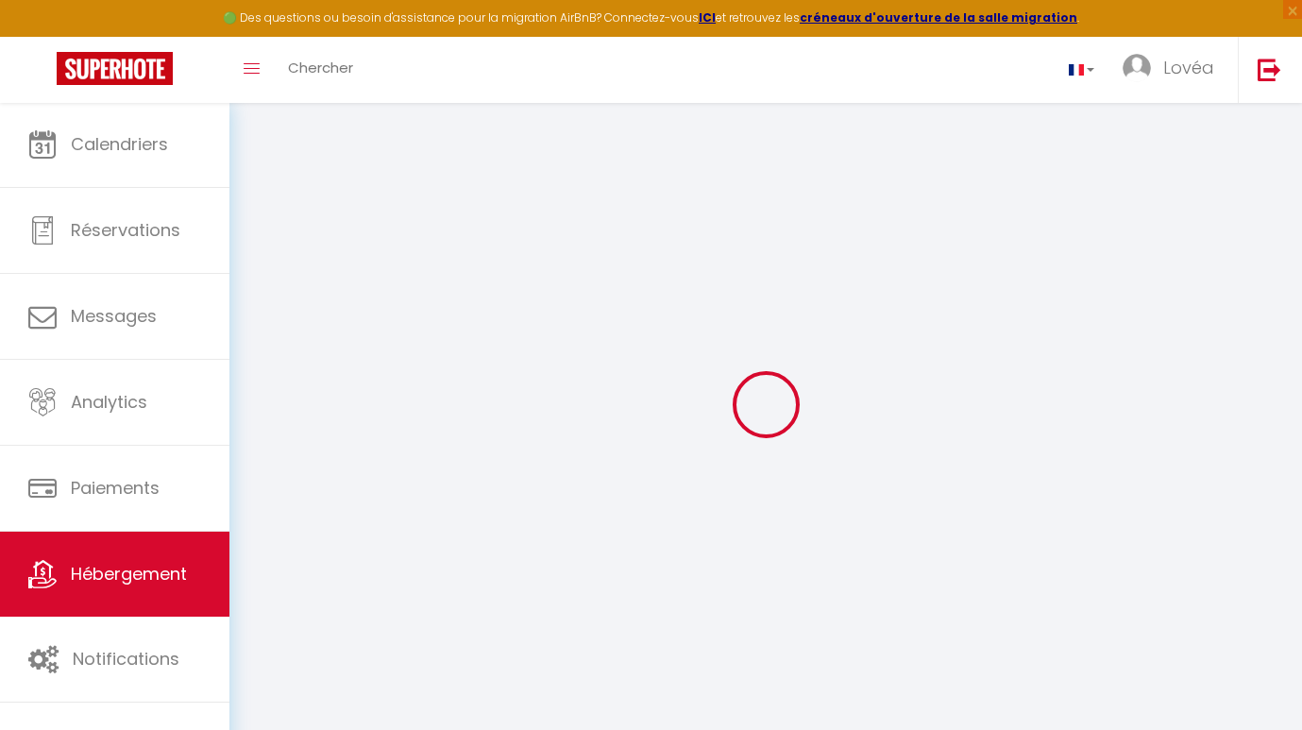
type input "Le Cottage du Louvre - Matisse - Studio -Netflix4K"
type input "Florent & [PERSON_NAME]"
select select "2"
type input "59"
type input "15"
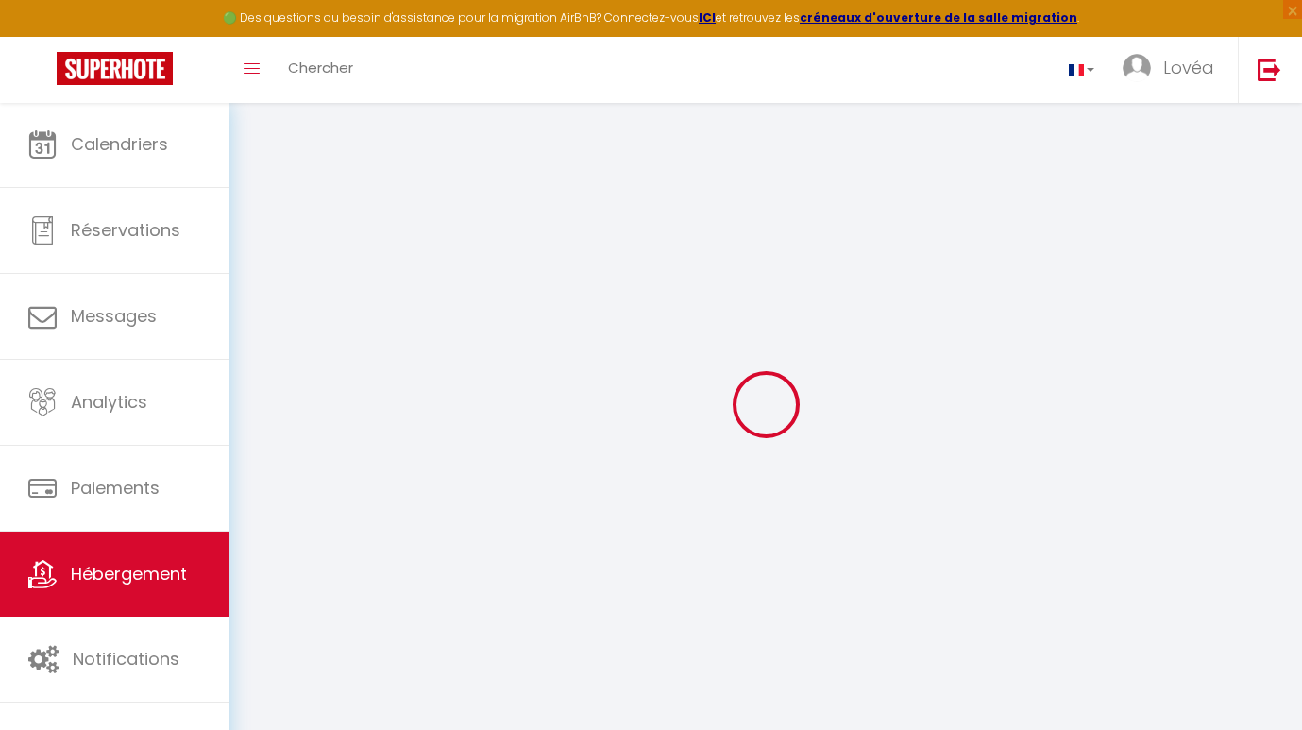
type input "25"
type input "3"
type input "0"
type input "300"
type input "20"
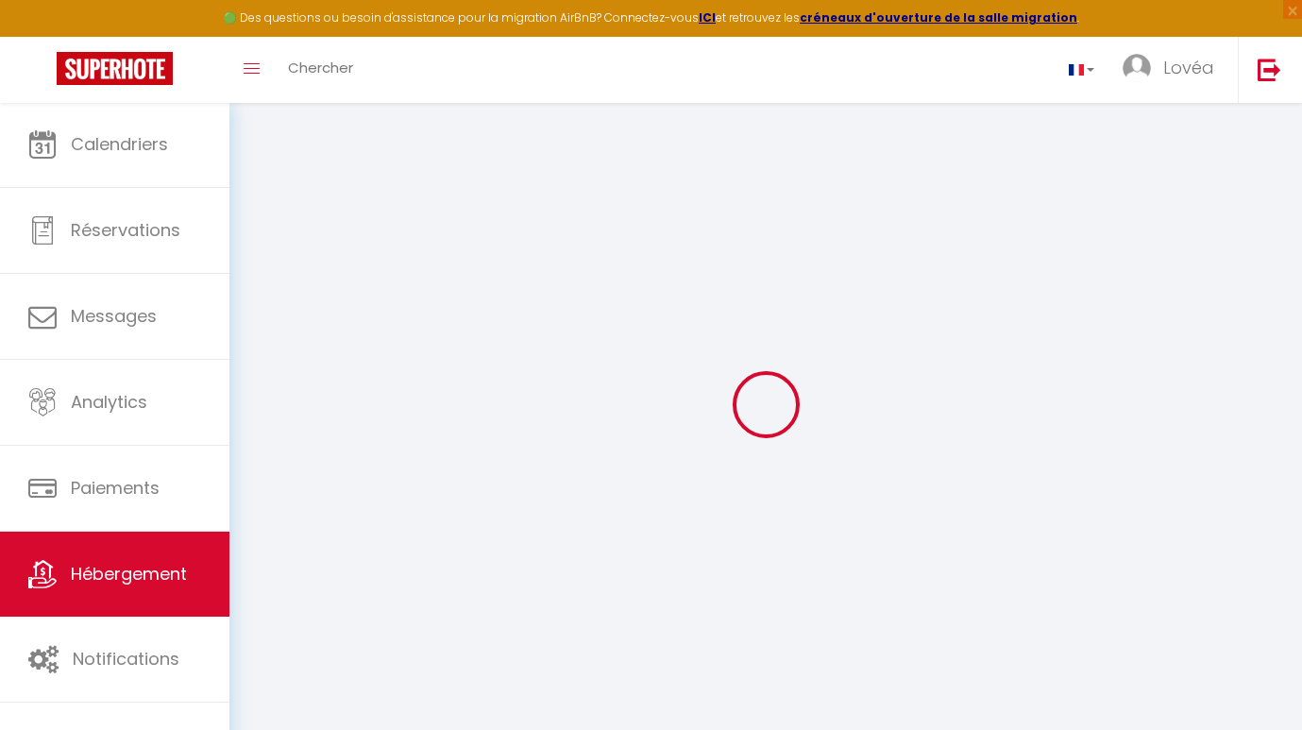
select select
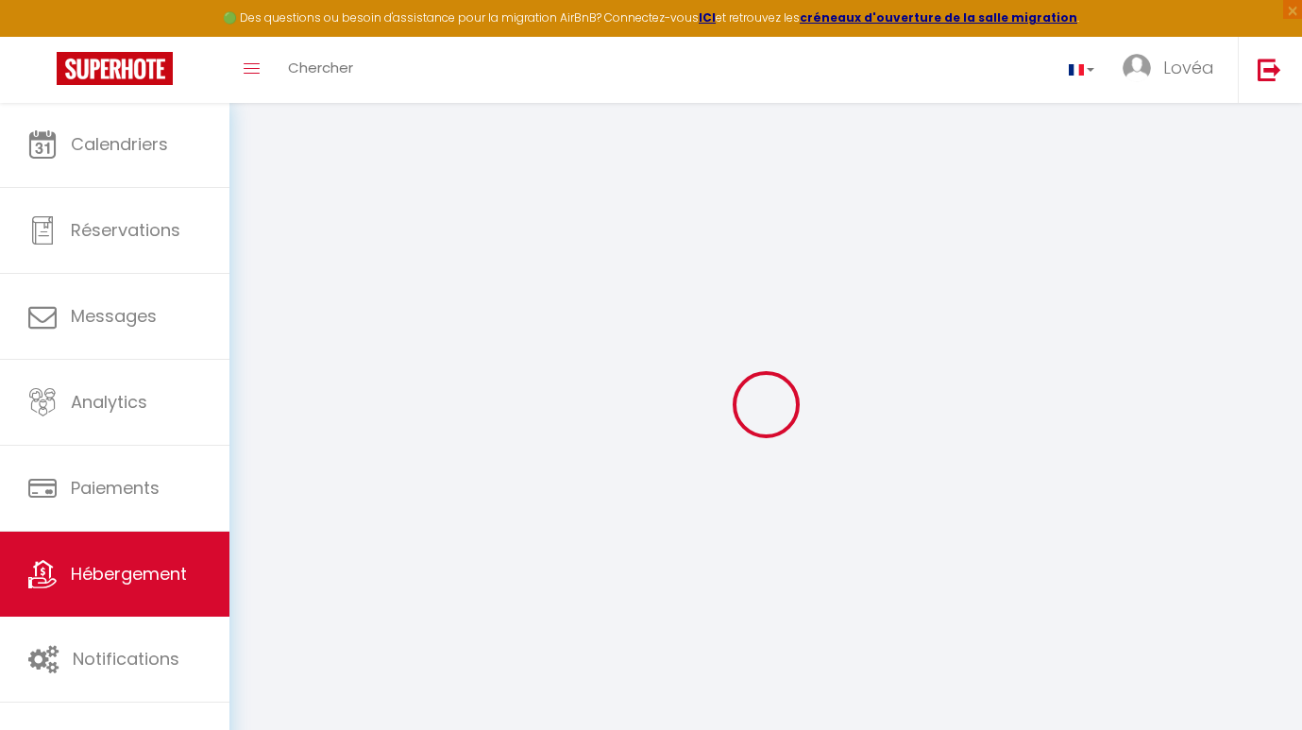
type input "[STREET_ADDRESS] Decrombecque"
type input "62300"
type input "Lens"
type input "[EMAIL_ADDRESS][DOMAIN_NAME]"
select select
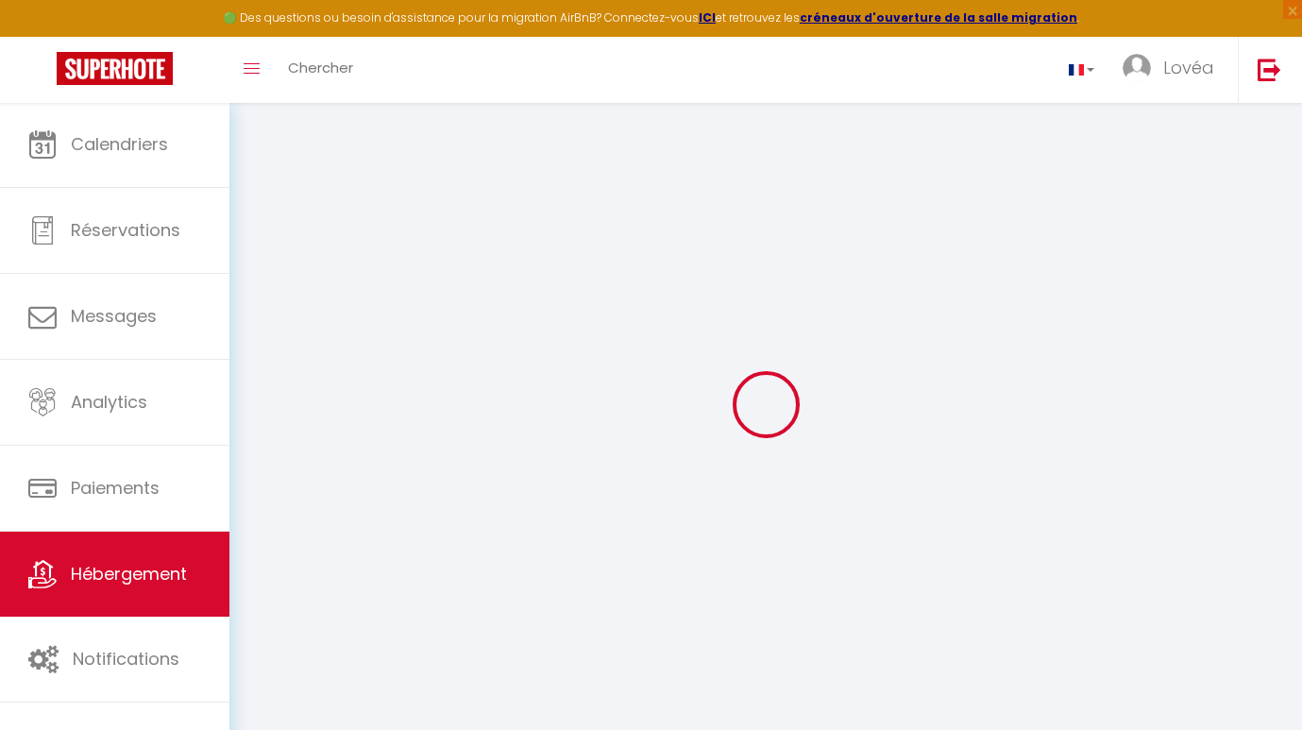
checkbox input "false"
radio input "true"
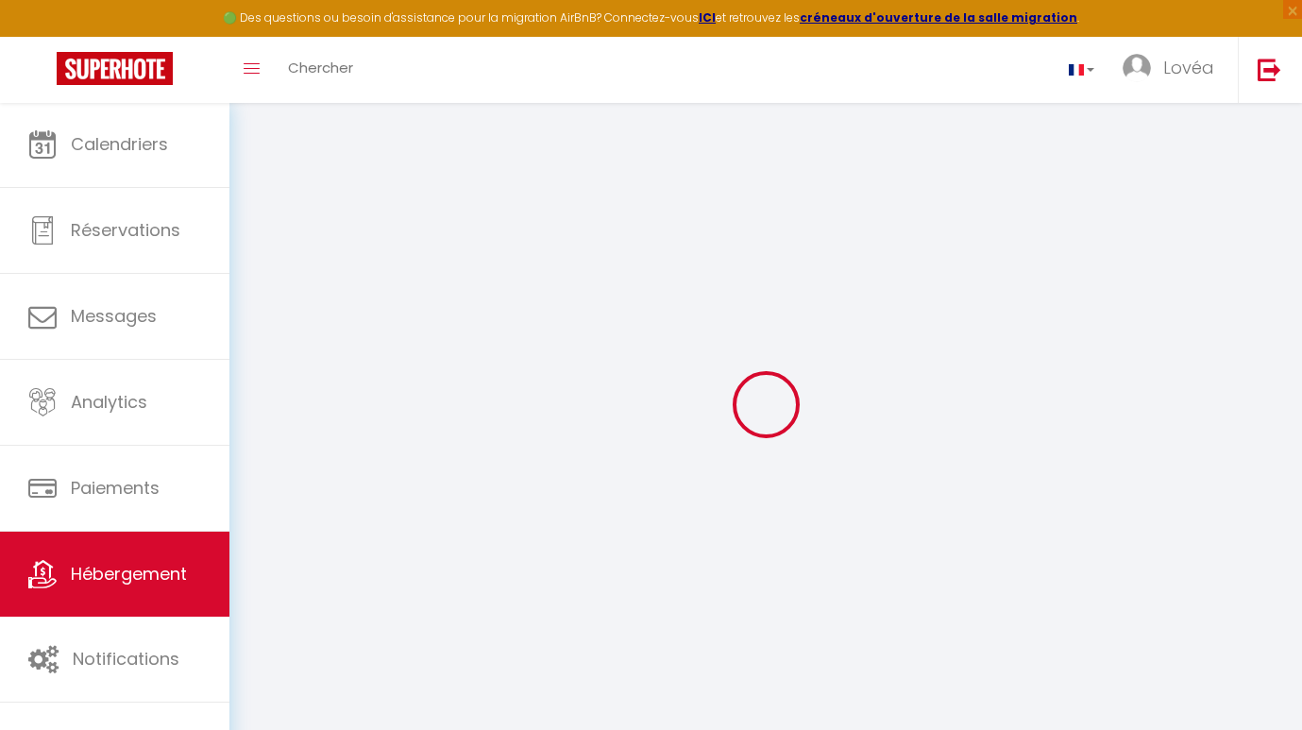
select select
type input "0"
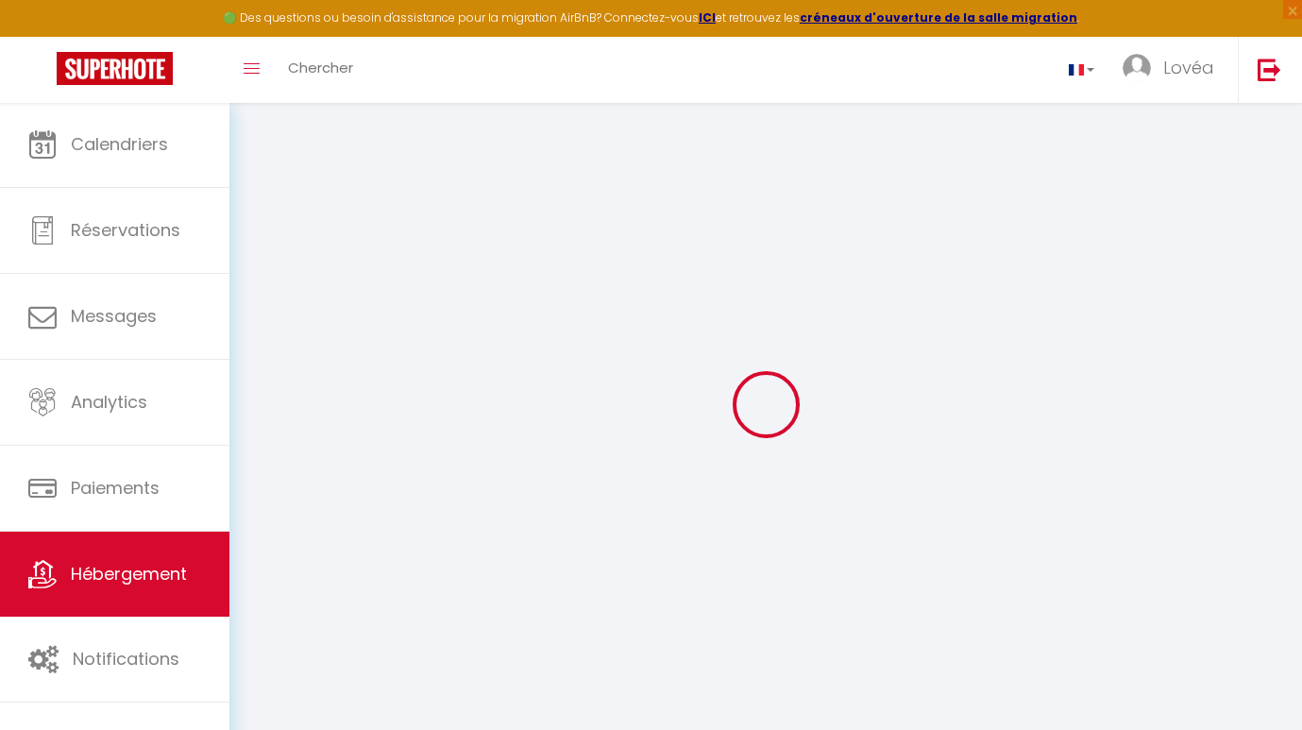
type input "0"
select select
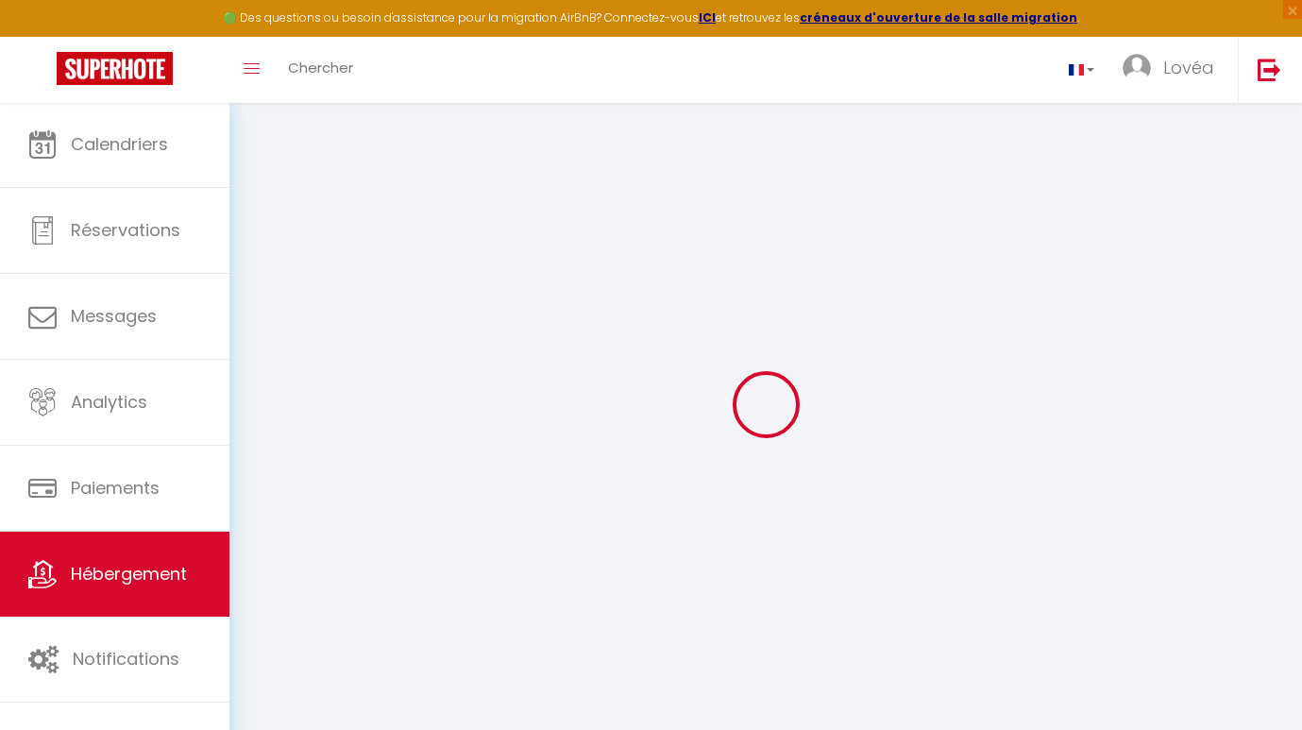
select select
checkbox input "false"
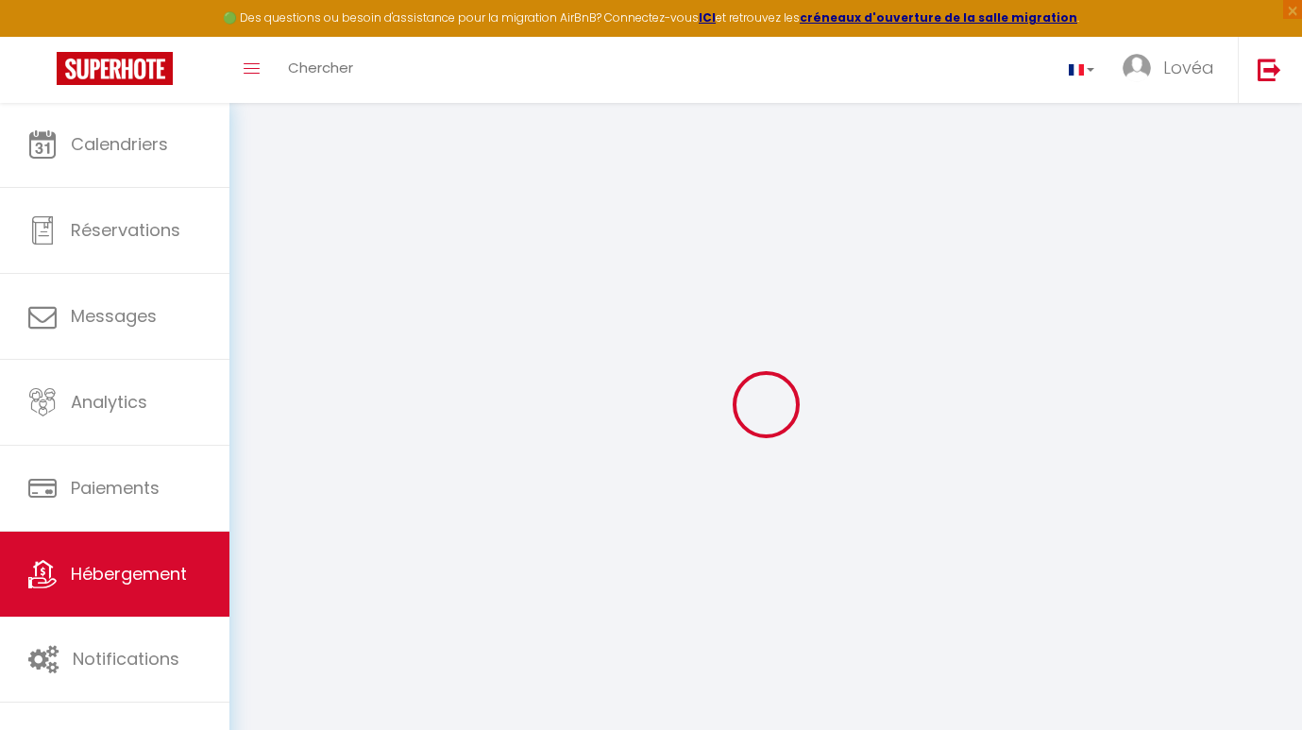
checkbox input "false"
select select
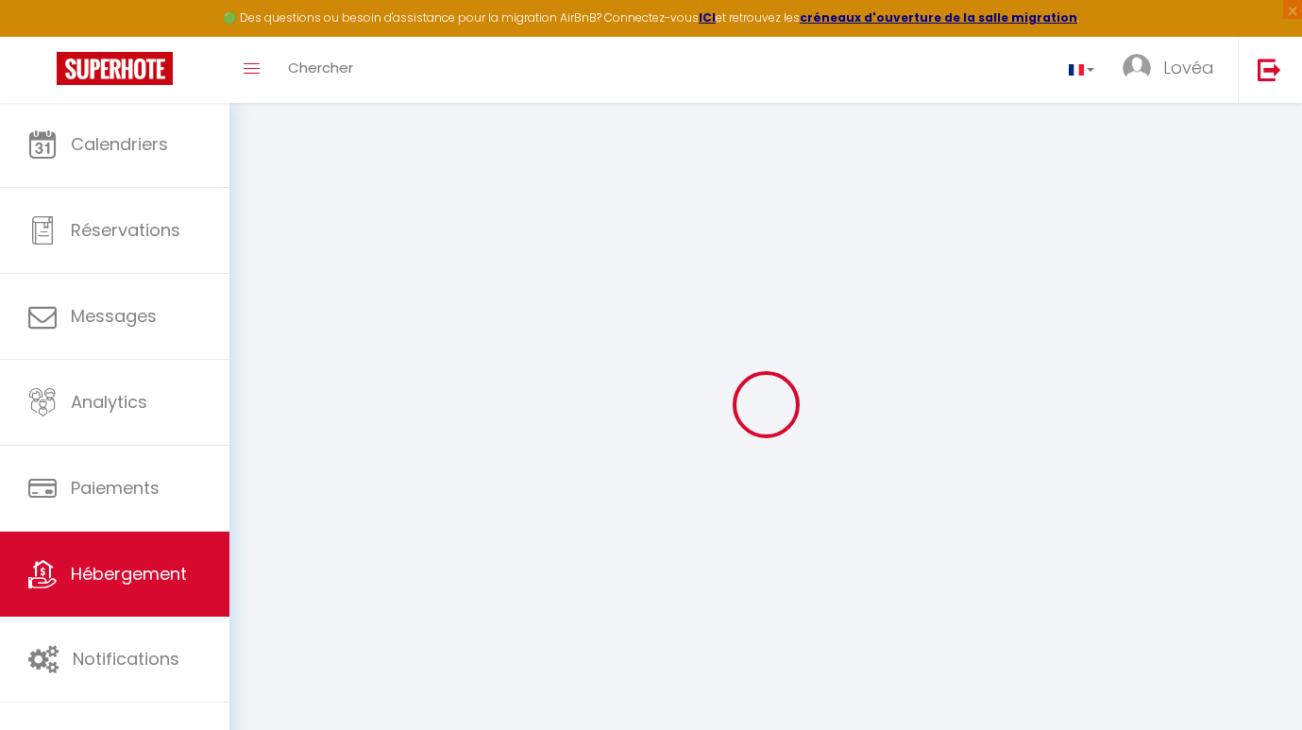
select select
checkbox input "false"
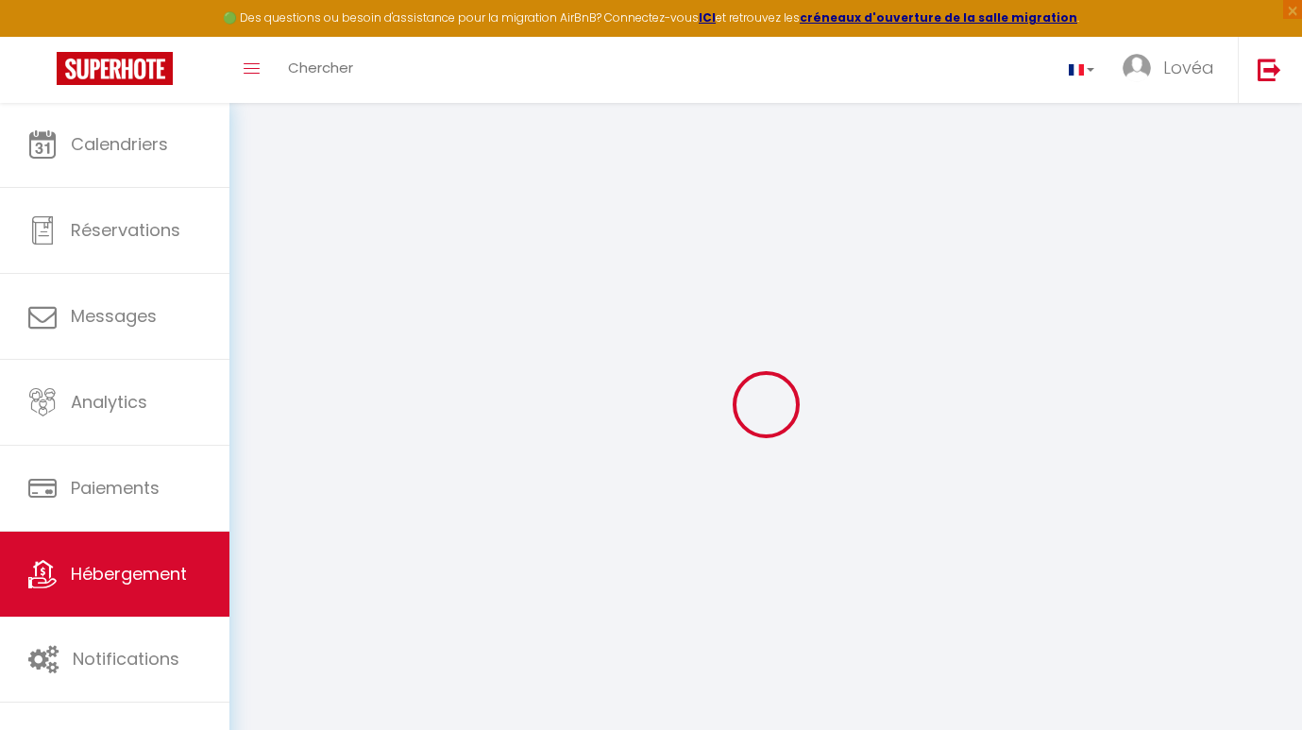
checkbox input "false"
select select
checkbox input "false"
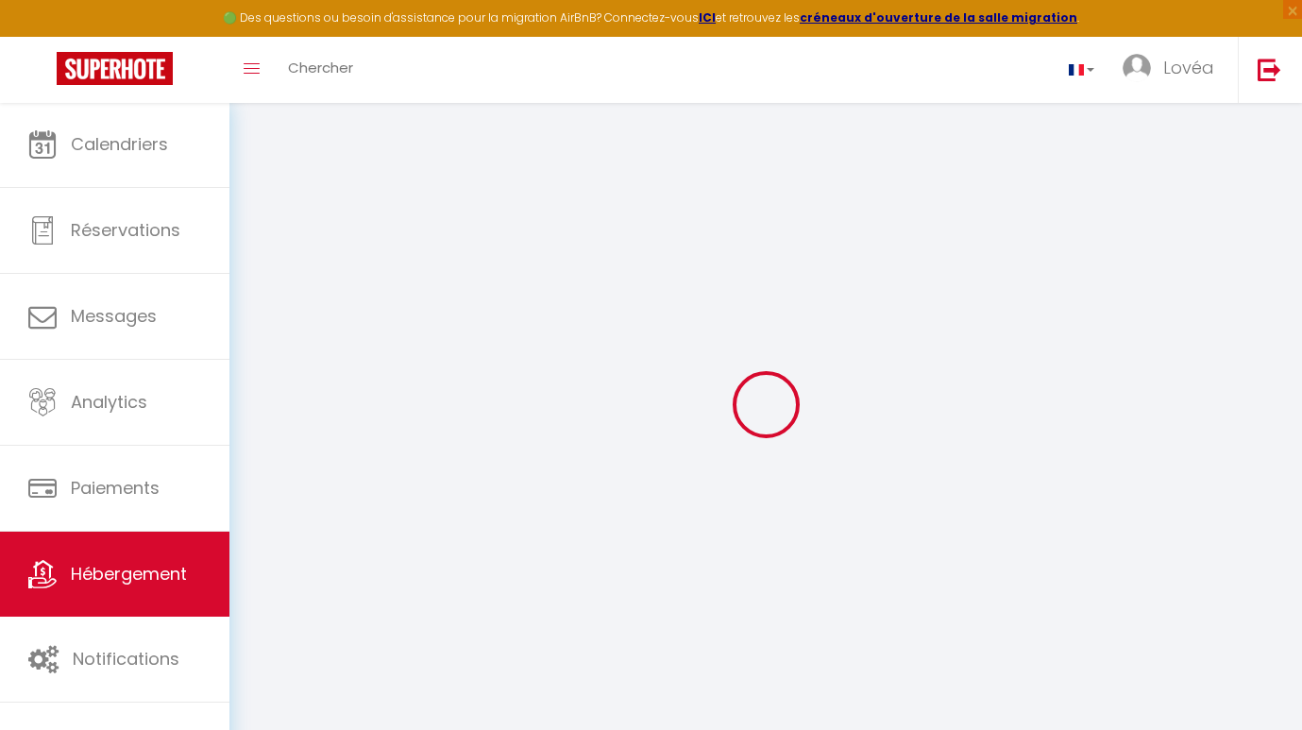
checkbox input "false"
select select "15:00"
select select "20:00"
select select "11:00"
select select "30"
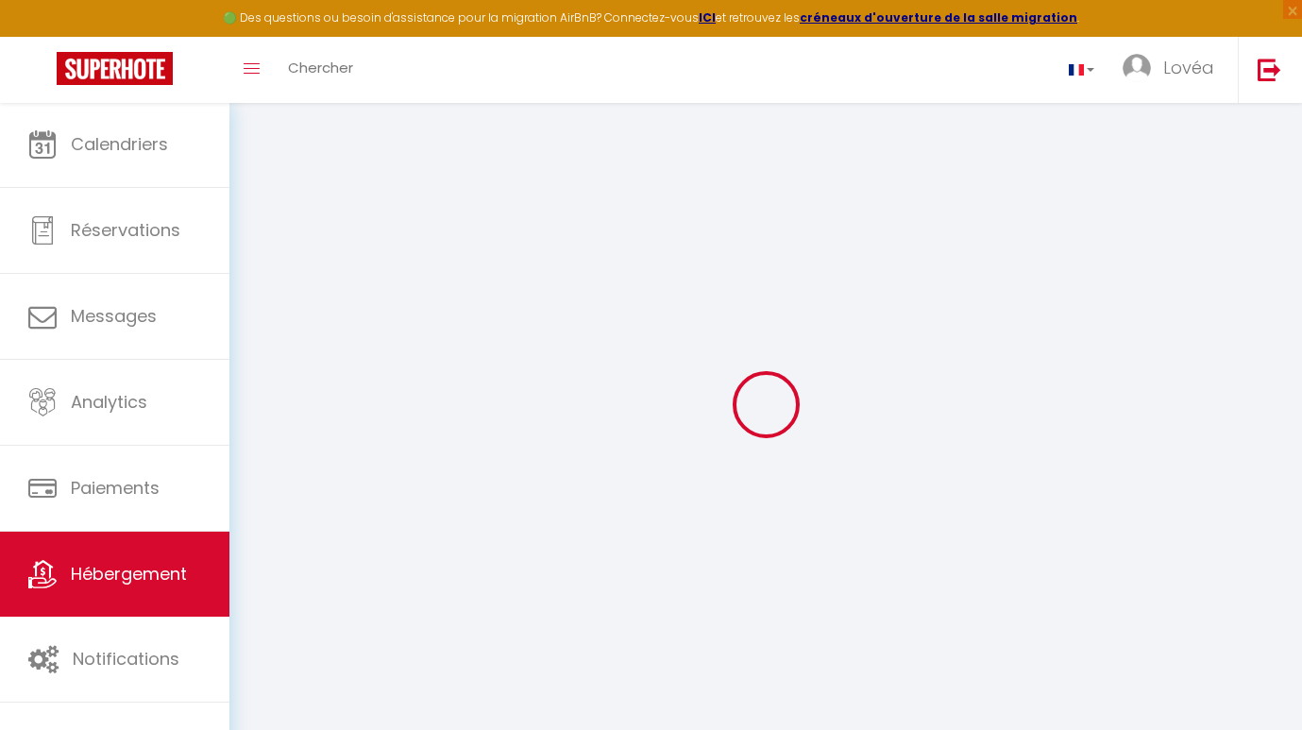
select select "120"
select select
checkbox input "false"
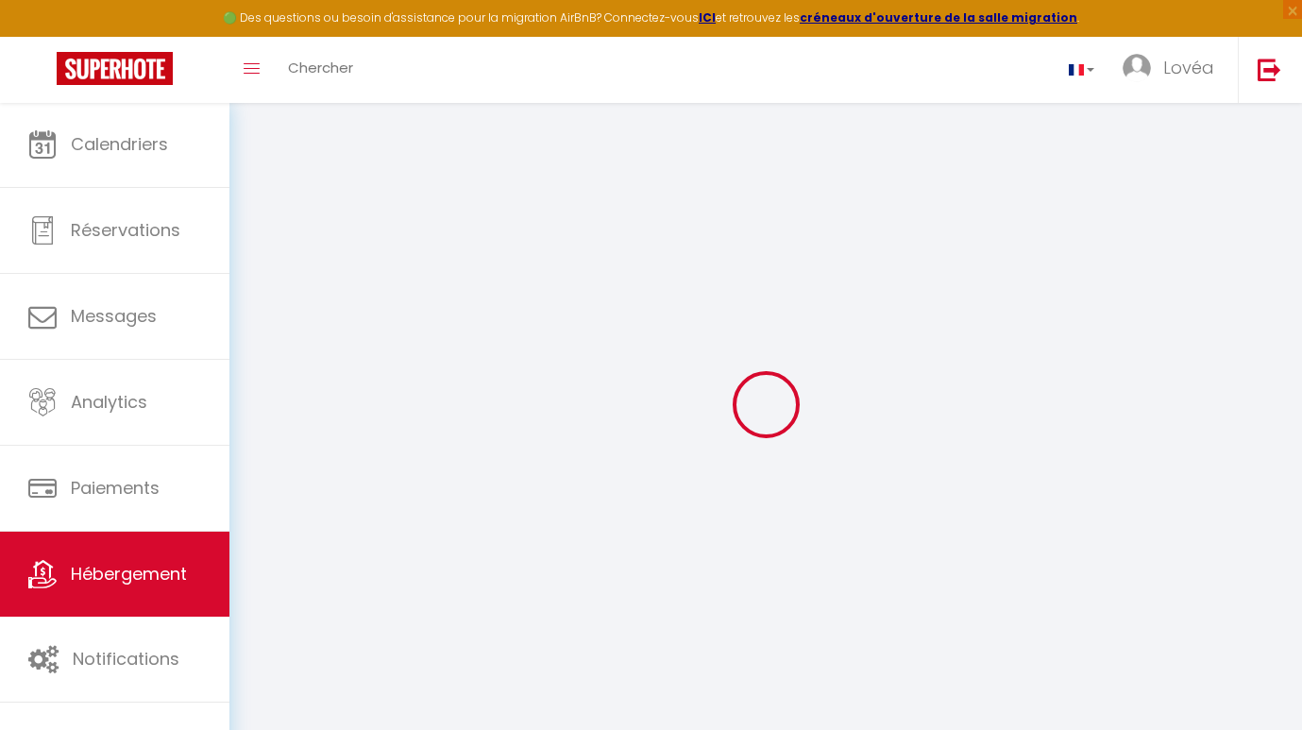
checkbox input "false"
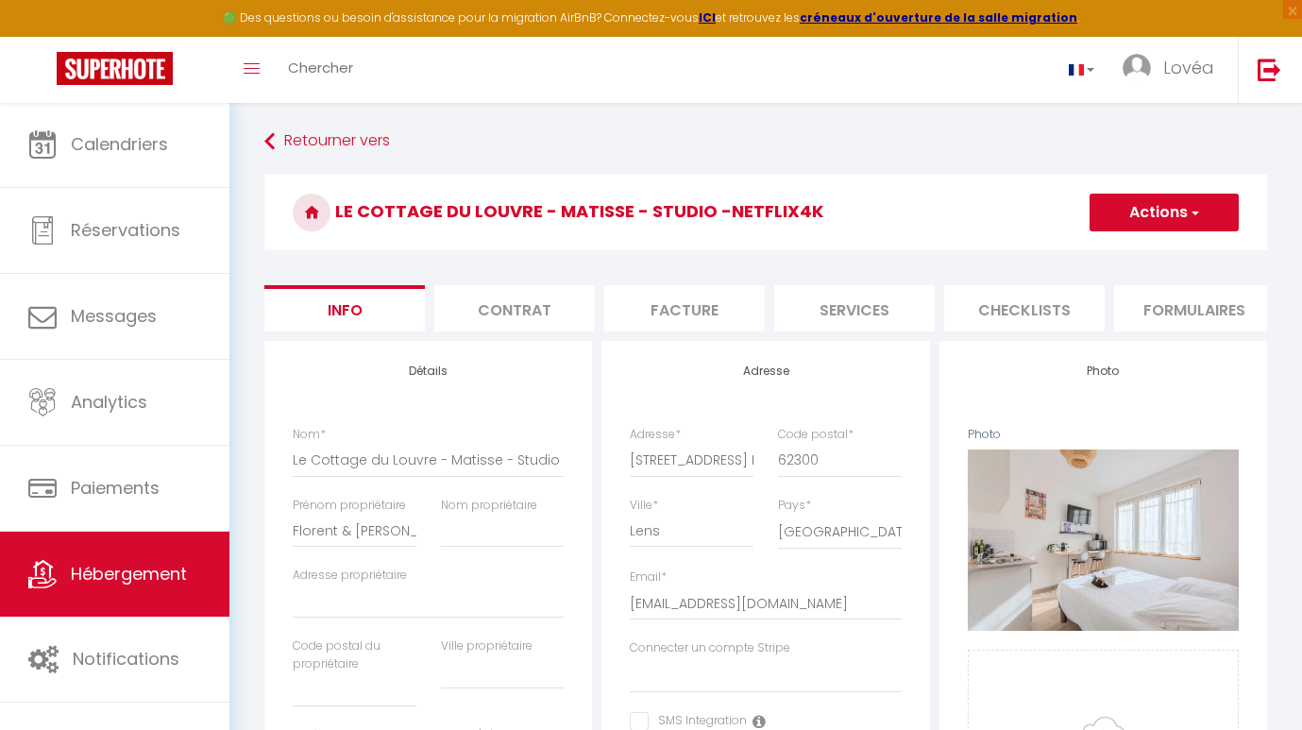
select select
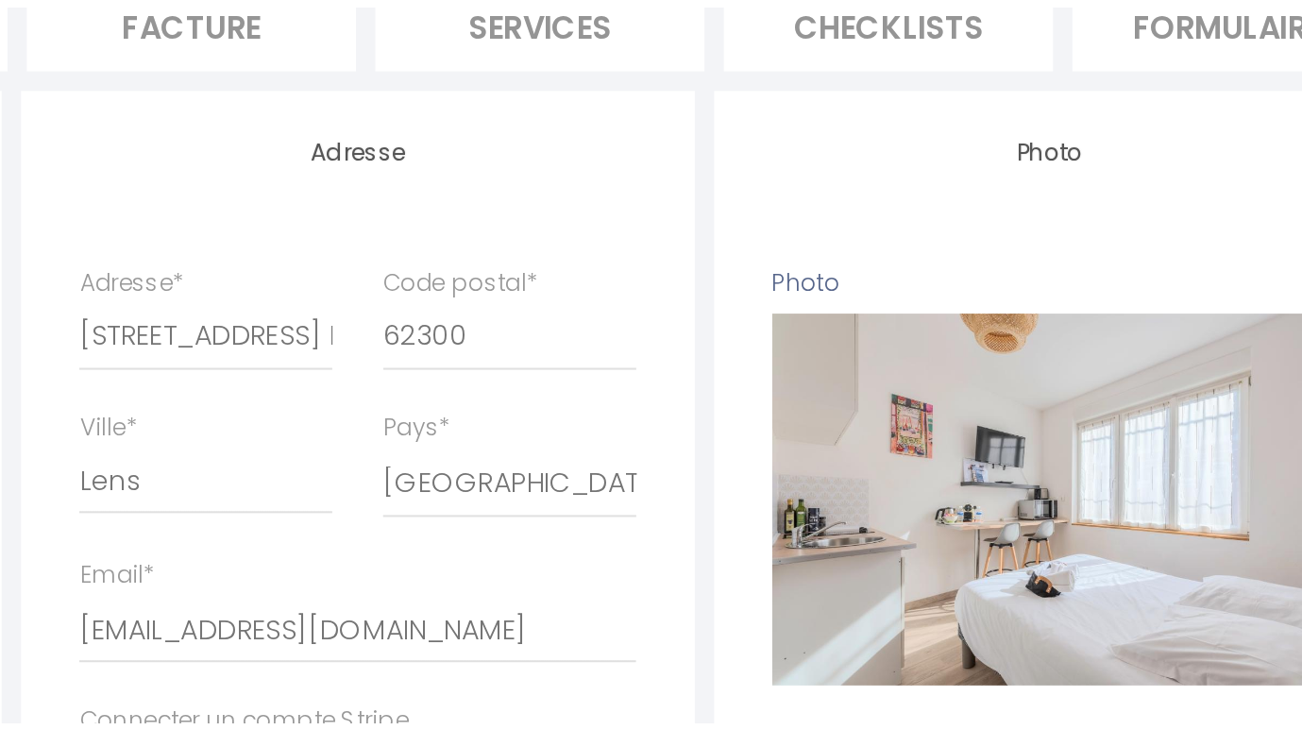
scroll to position [229, 0]
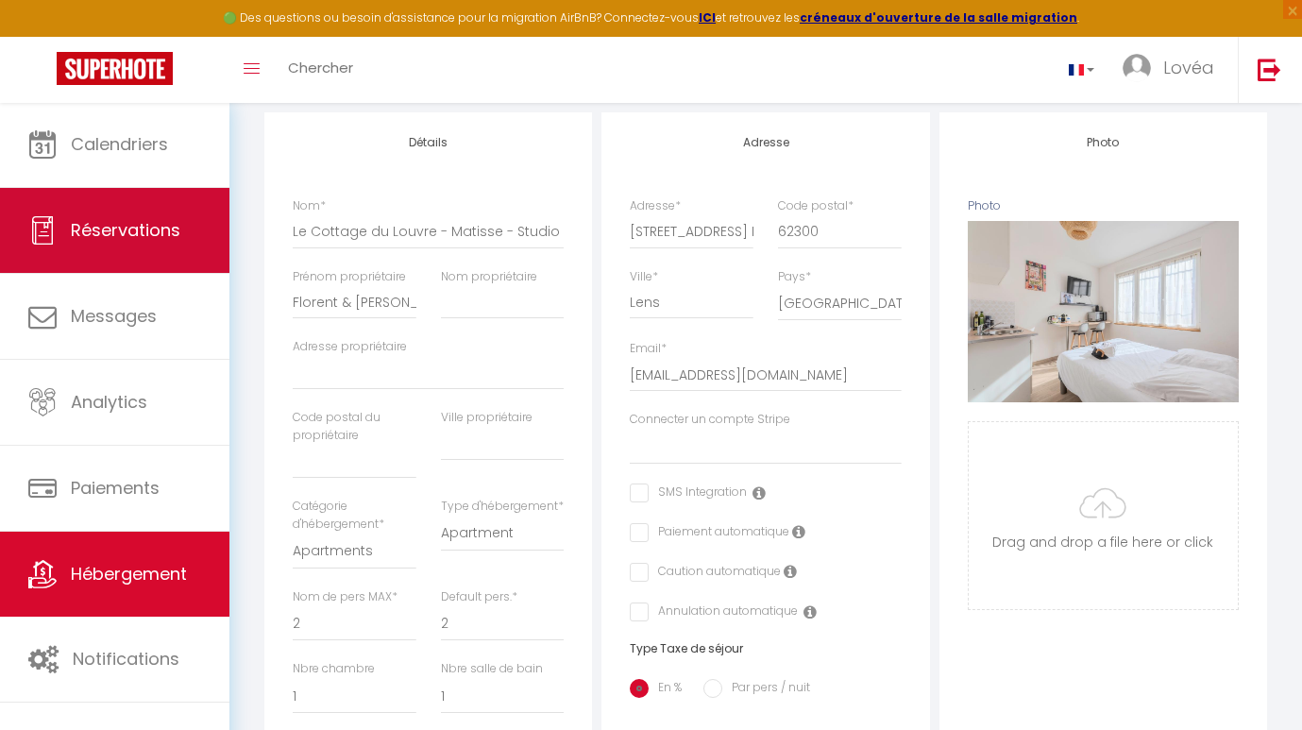
click at [151, 238] on span "Réservations" at bounding box center [126, 230] width 110 height 24
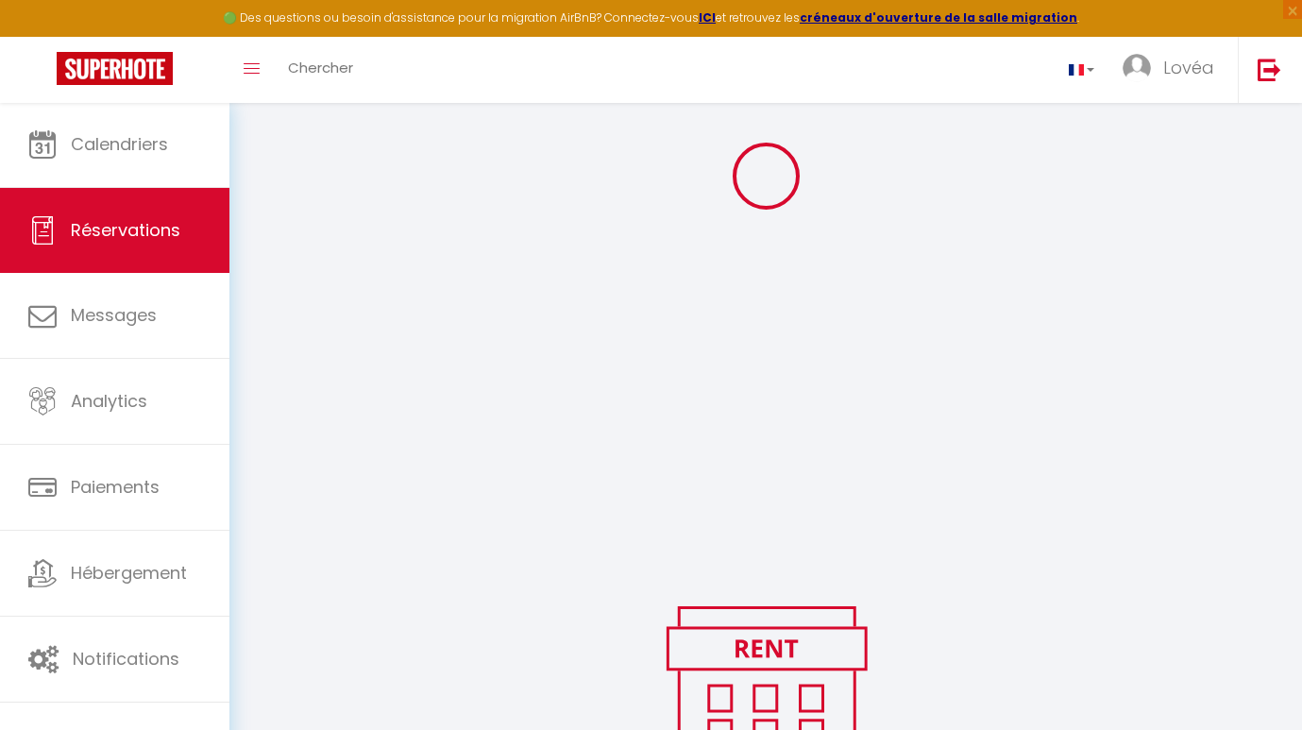
click at [759, 1] on div "🟢 Des questions ou besoin d'assistance pour la migration AirBnB? Connectez-vous…" at bounding box center [651, 18] width 1302 height 37
